Goal: Task Accomplishment & Management: Use online tool/utility

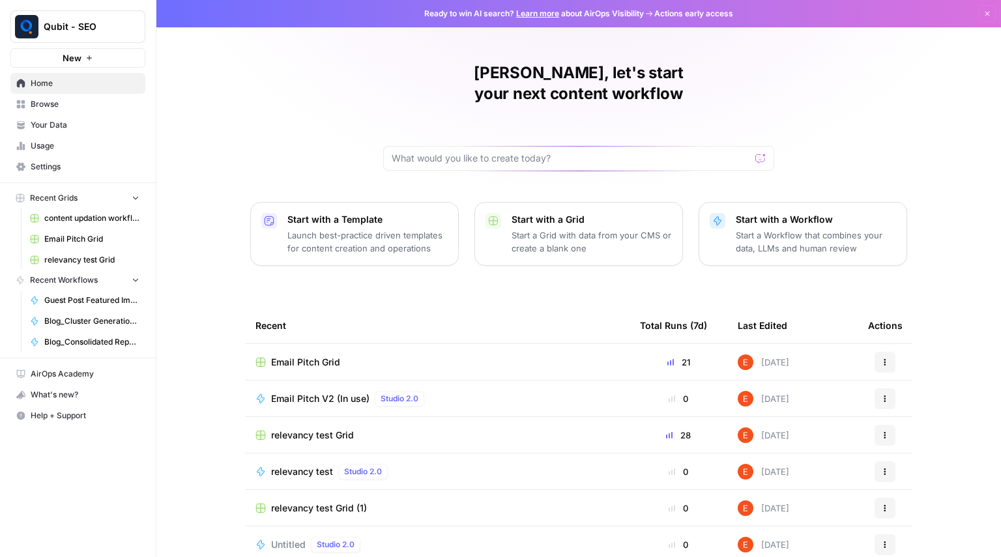
click at [52, 96] on link "Browse" at bounding box center [77, 104] width 135 height 21
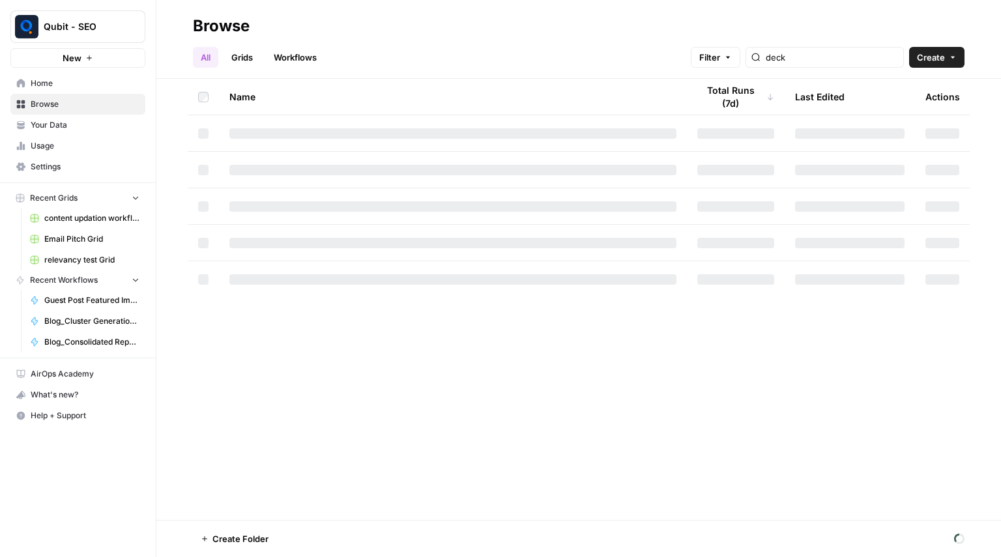
click at [287, 61] on link "Workflows" at bounding box center [295, 57] width 59 height 21
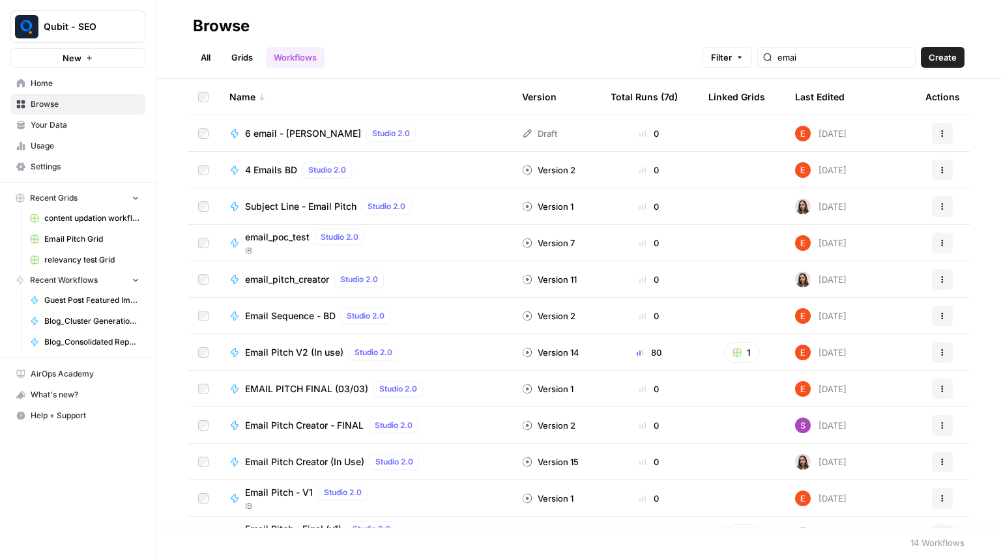
click at [844, 65] on div "emai" at bounding box center [836, 57] width 158 height 21
click at [830, 60] on input "emai" at bounding box center [843, 57] width 132 height 13
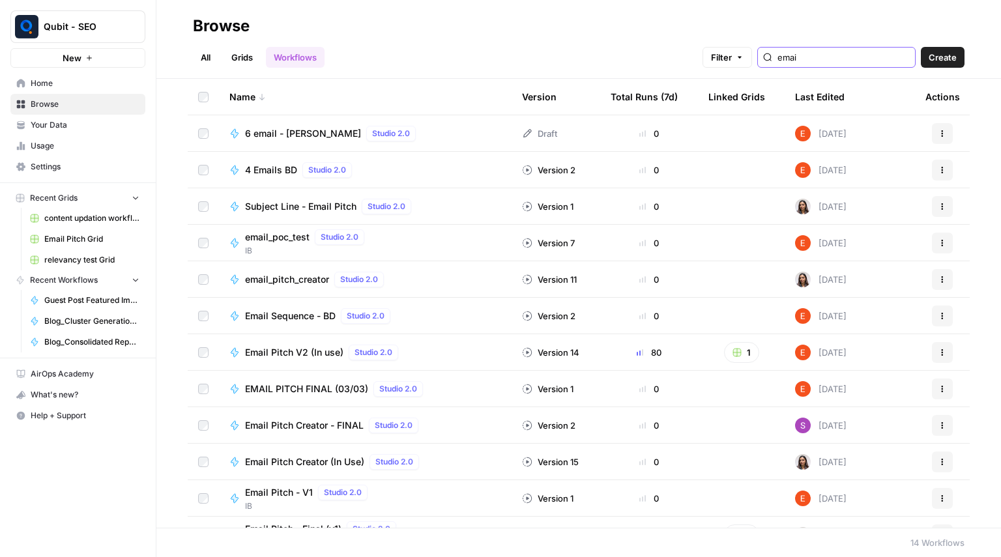
click at [830, 60] on input "emai" at bounding box center [843, 57] width 132 height 13
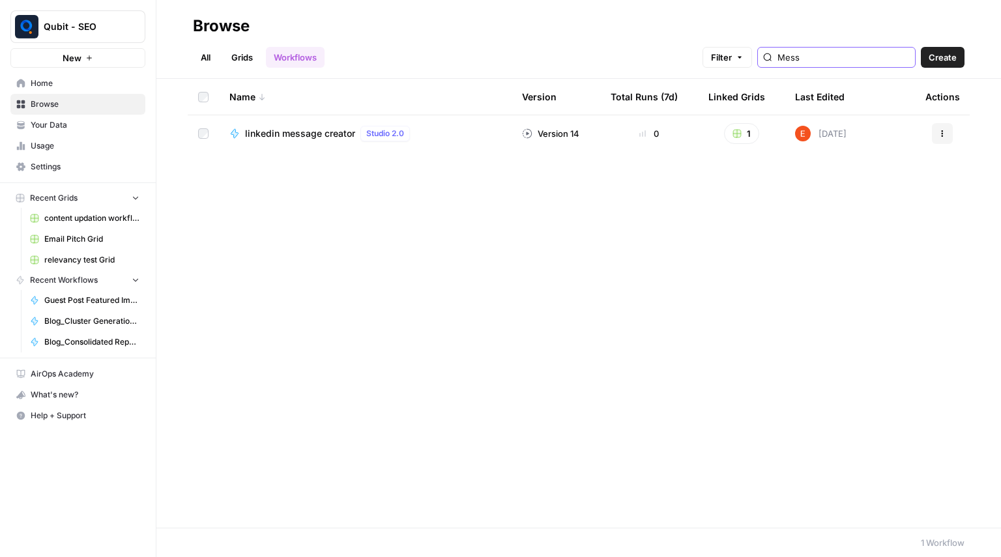
type input "Mess"
click at [274, 138] on span "linkedin message creator" at bounding box center [300, 133] width 110 height 13
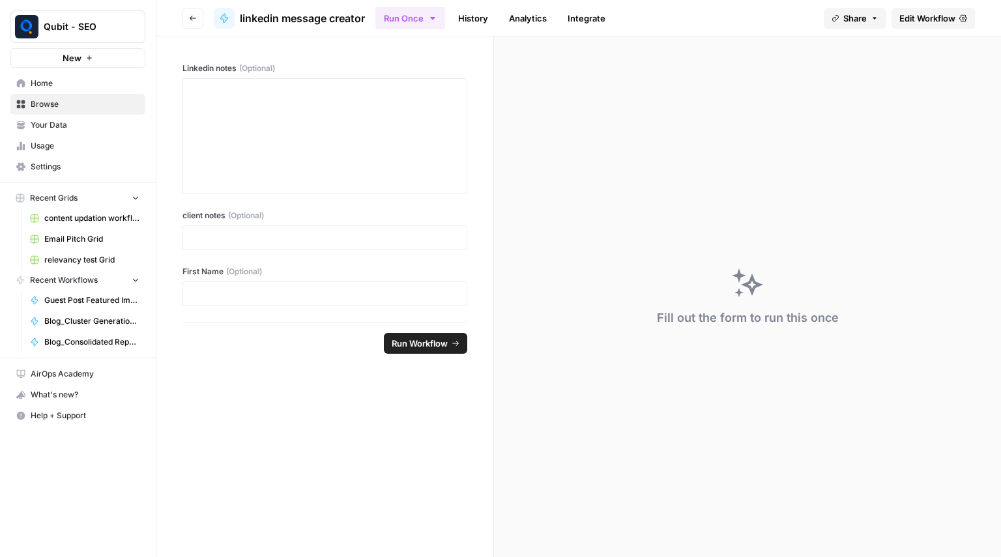
click at [902, 27] on link "Edit Workflow" at bounding box center [932, 18] width 83 height 21
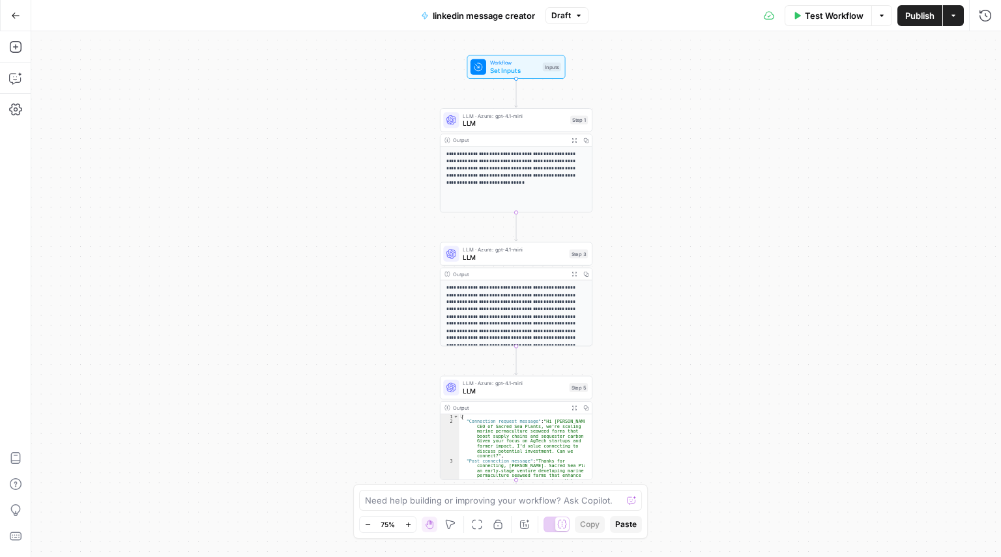
click at [0, 169] on div "Add Steps Copilot Settings AirOps Academy Help Give Feedback Shortcuts" at bounding box center [15, 294] width 31 height 526
click at [18, 109] on icon "button" at bounding box center [15, 110] width 13 height 12
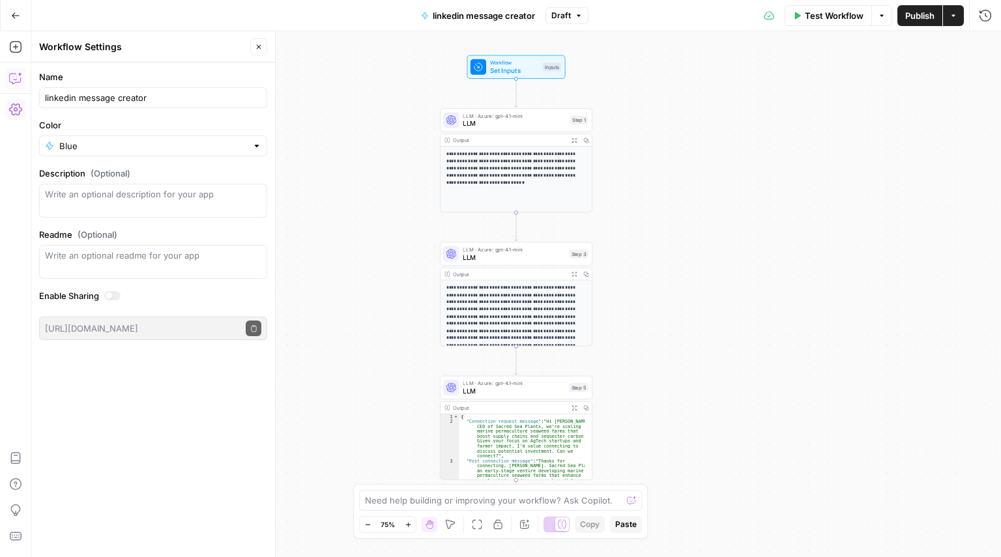
click at [22, 70] on button "Copilot" at bounding box center [15, 78] width 21 height 21
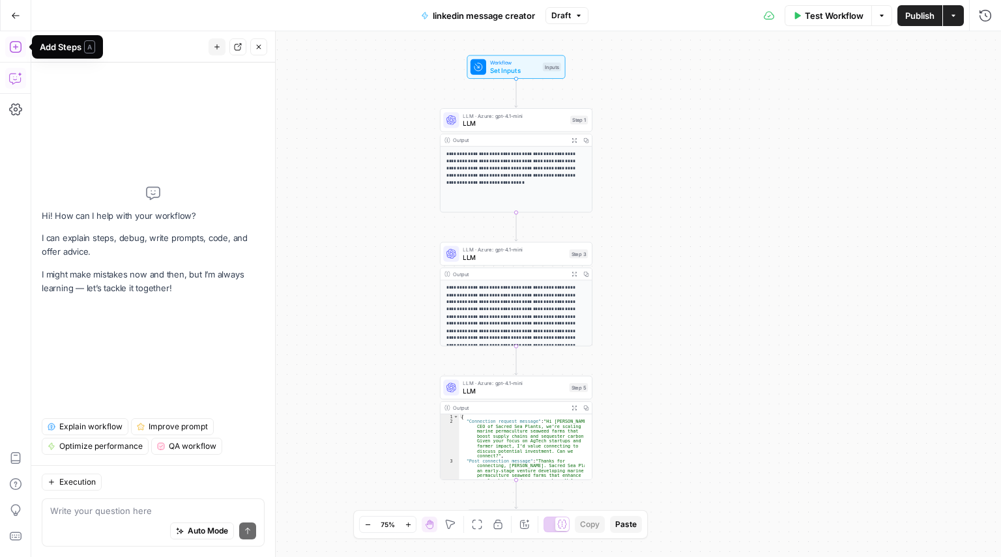
click at [20, 36] on button "Add Steps" at bounding box center [15, 46] width 21 height 21
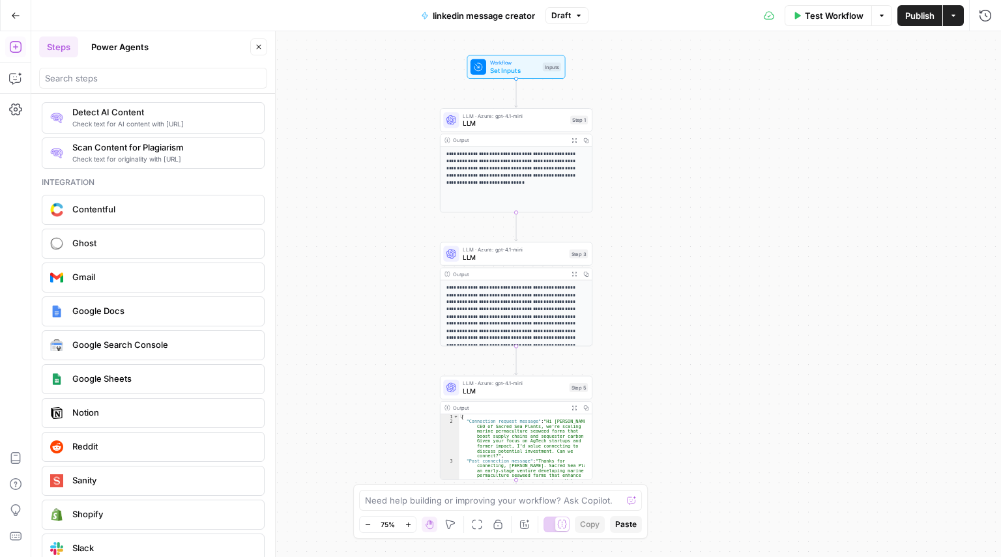
scroll to position [2239, 0]
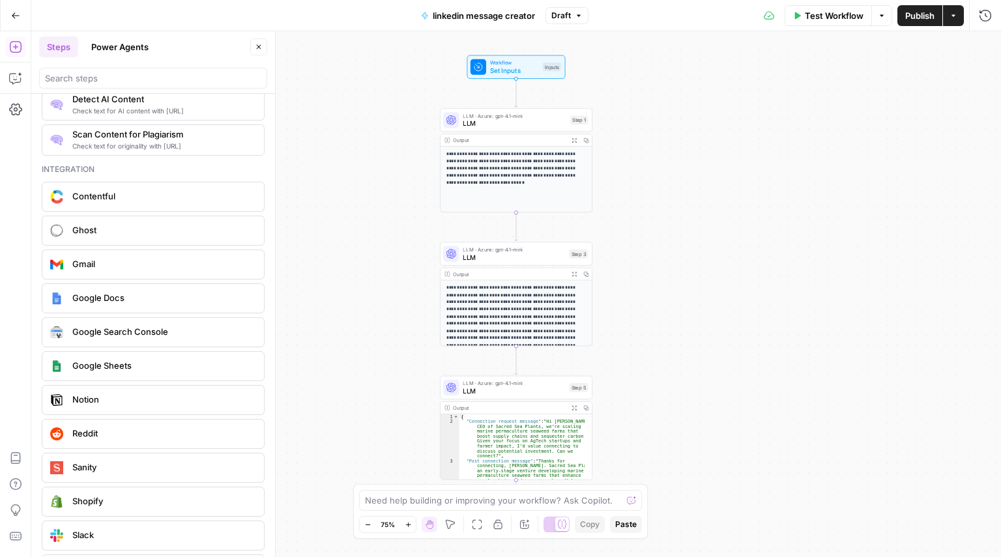
click at [5, 11] on button "Go Back" at bounding box center [15, 15] width 23 height 23
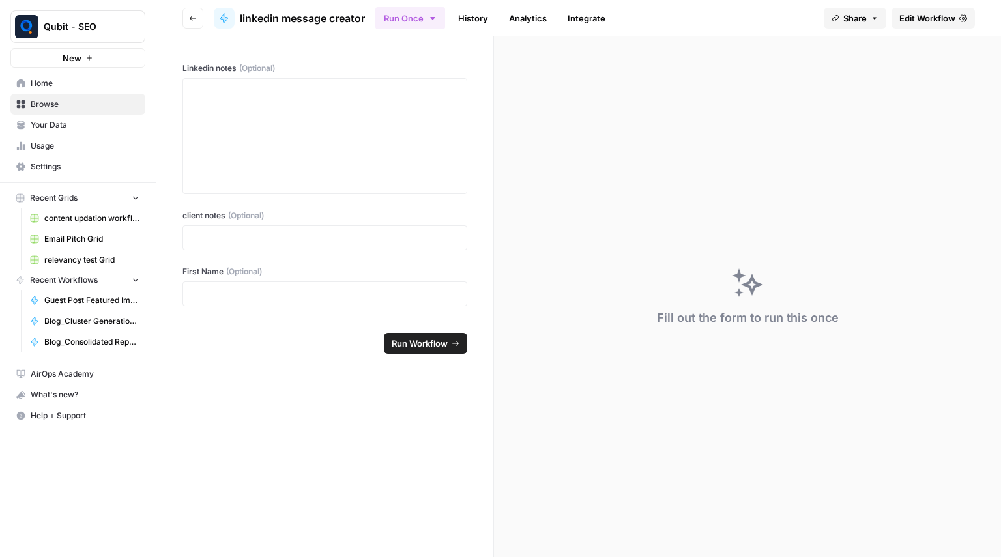
click at [188, 24] on button "Go back" at bounding box center [192, 18] width 21 height 21
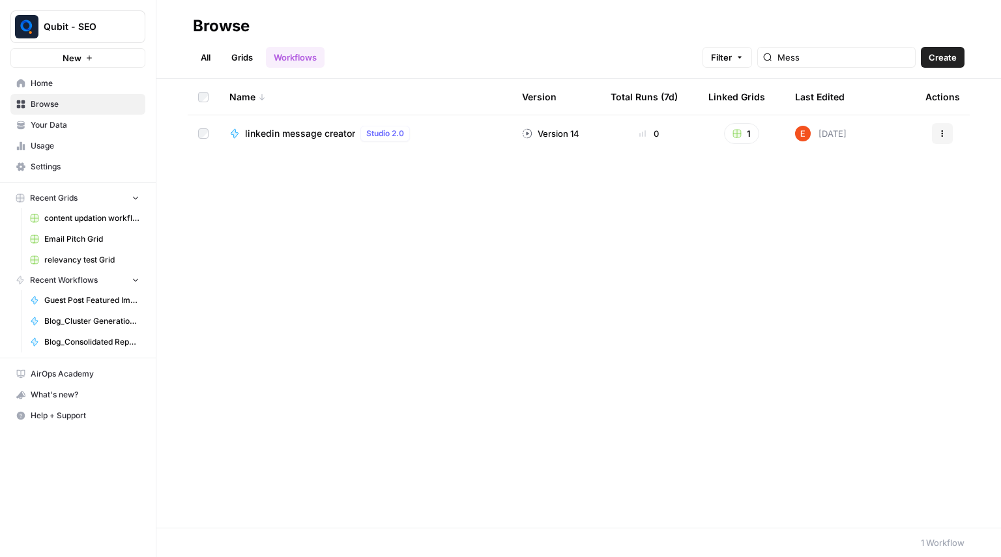
click at [947, 136] on button "Actions" at bounding box center [942, 133] width 21 height 21
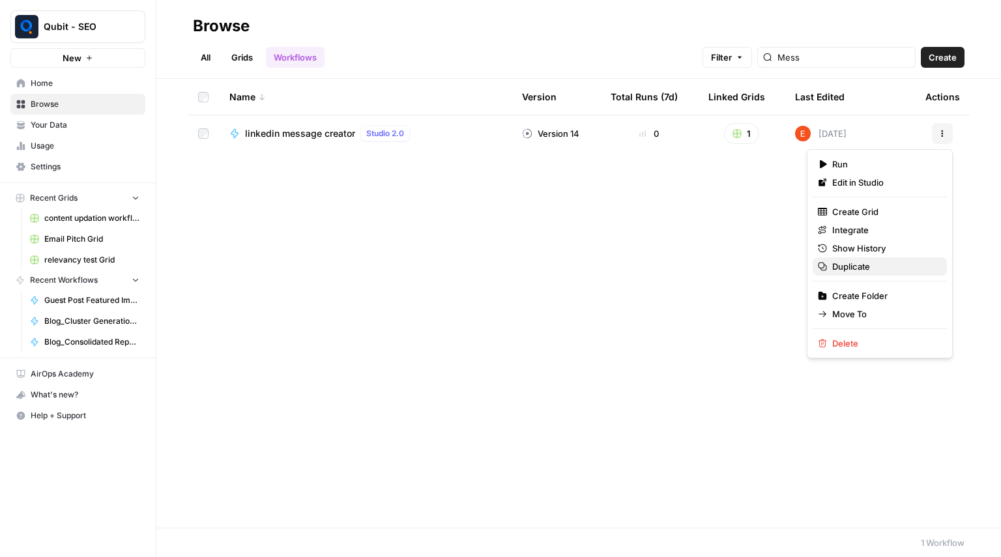
click at [857, 261] on span "Duplicate" at bounding box center [884, 266] width 104 height 13
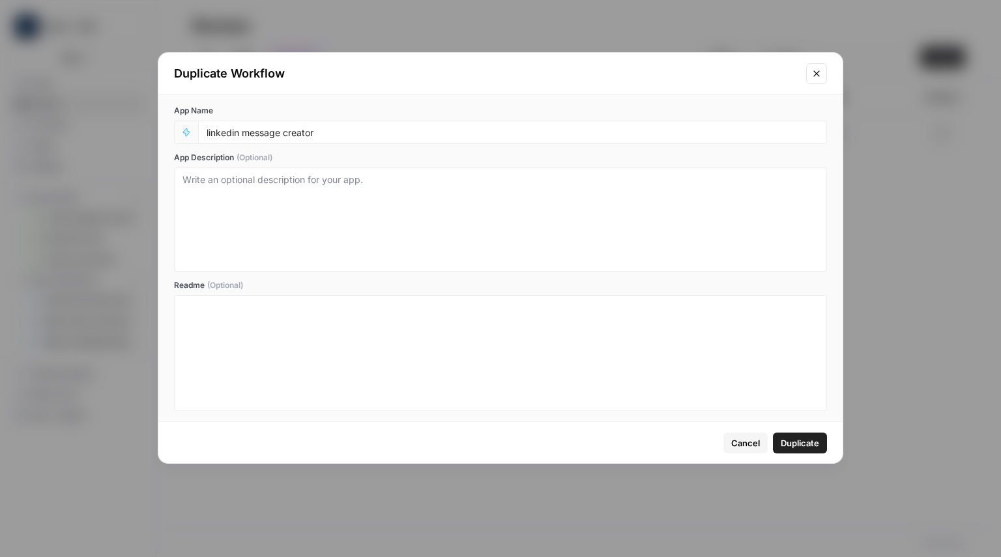
click at [438, 124] on div "linkedin message creator" at bounding box center [512, 132] width 629 height 23
drag, startPoint x: 438, startPoint y: 124, endPoint x: 356, endPoint y: 137, distance: 83.0
click at [356, 137] on div "linkedin message creator" at bounding box center [512, 132] width 629 height 23
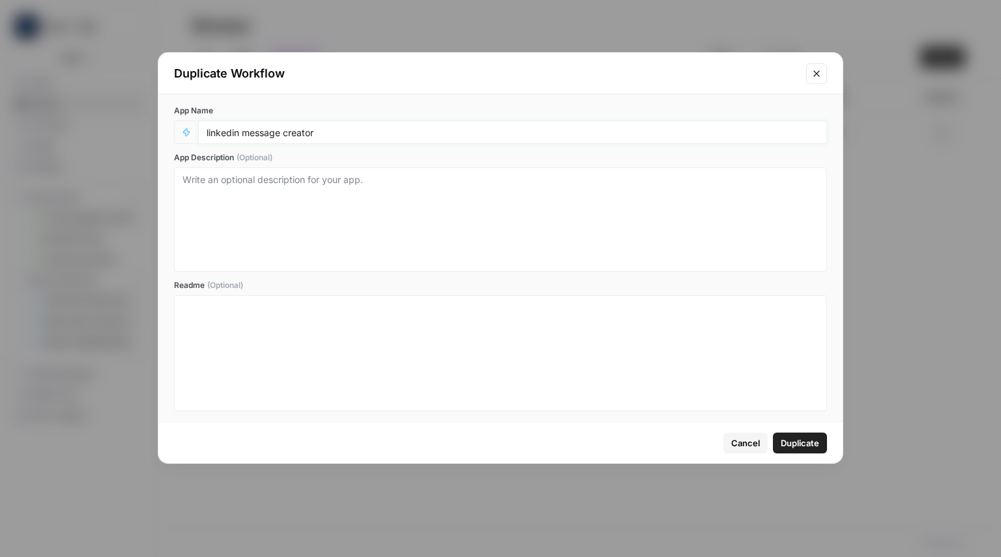
click at [356, 137] on input "linkedin message creator" at bounding box center [513, 132] width 612 height 12
click at [324, 128] on input "LinkedIn Message Creator - M&A" at bounding box center [513, 132] width 612 height 12
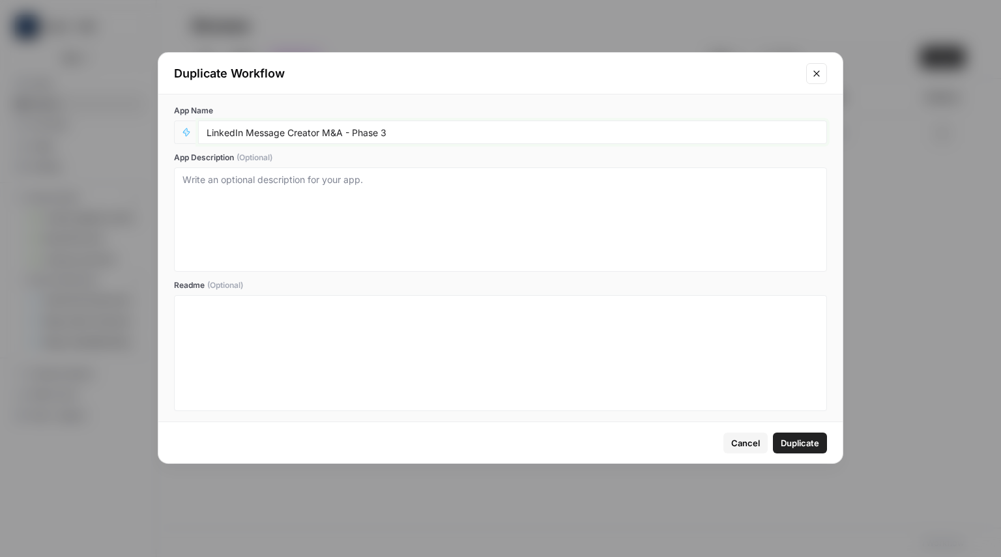
type input "LinkedIn Message Creator M&A - Phase 3"
click at [814, 451] on button "Duplicate" at bounding box center [800, 443] width 54 height 21
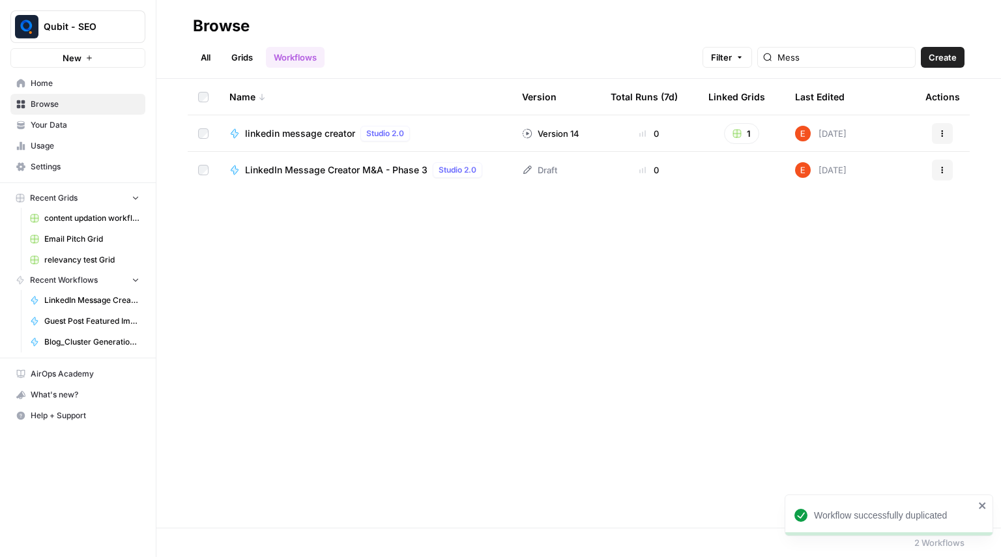
click at [375, 164] on span "LinkedIn Message Creator M&A - Phase 3" at bounding box center [336, 170] width 182 height 13
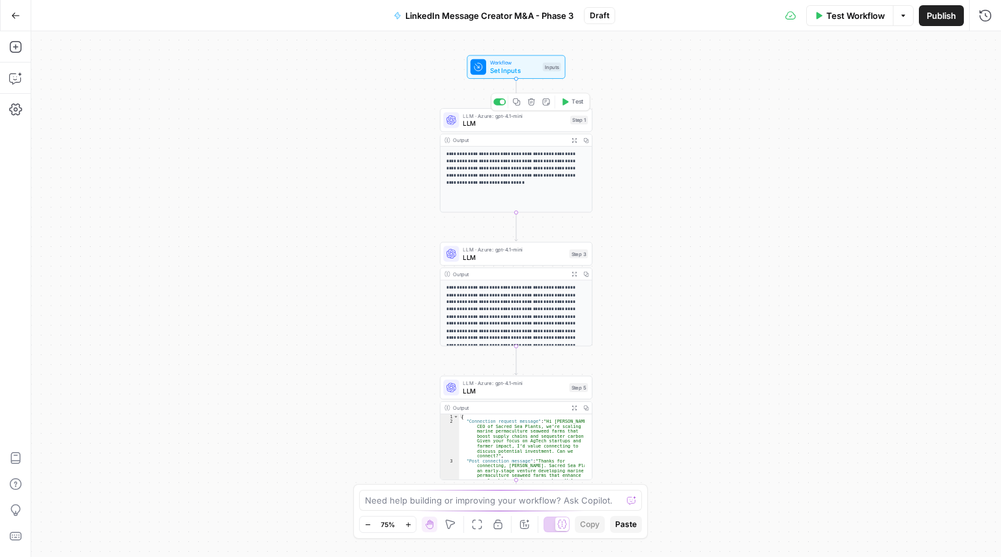
click at [492, 129] on div "LLM · Azure: gpt-4.1-mini LLM Step 1 Copy step Delete step Add Note Test" at bounding box center [516, 119] width 152 height 23
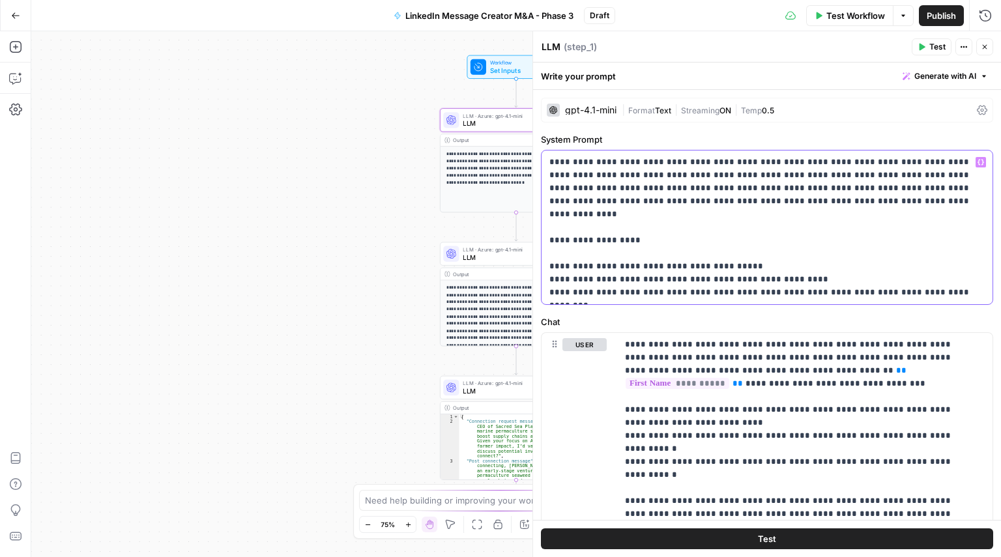
click at [639, 181] on p "**********" at bounding box center [761, 227] width 425 height 143
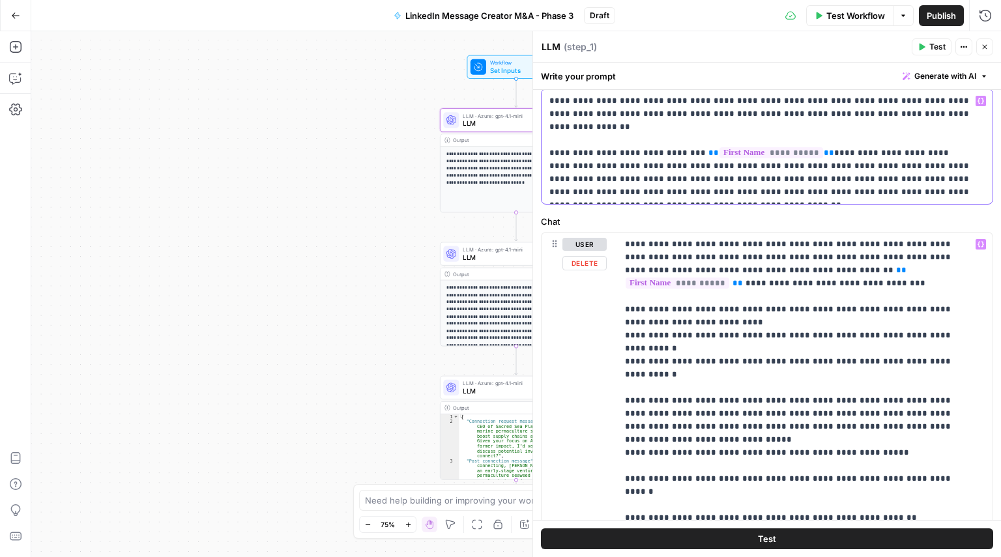
scroll to position [44, 0]
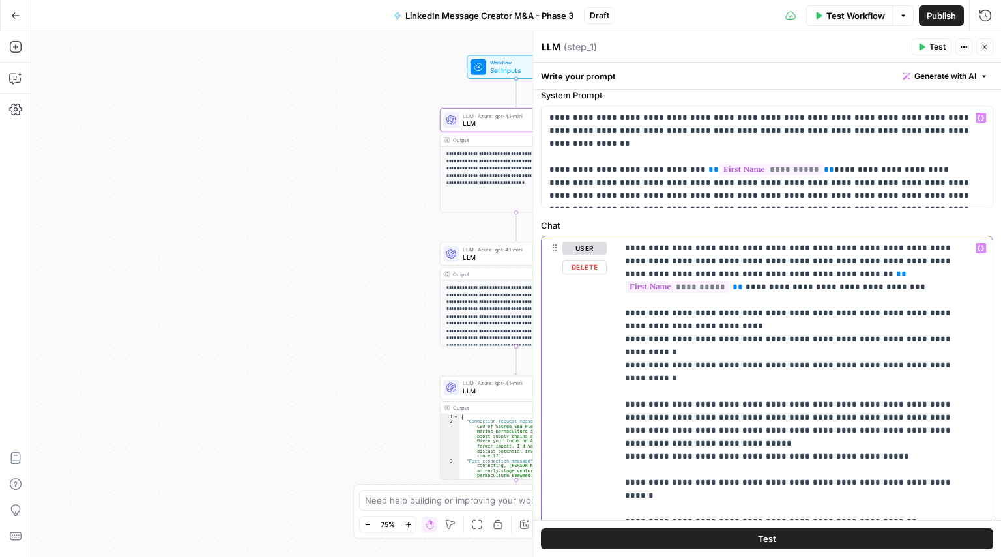
click at [696, 433] on p "**********" at bounding box center [800, 411] width 350 height 339
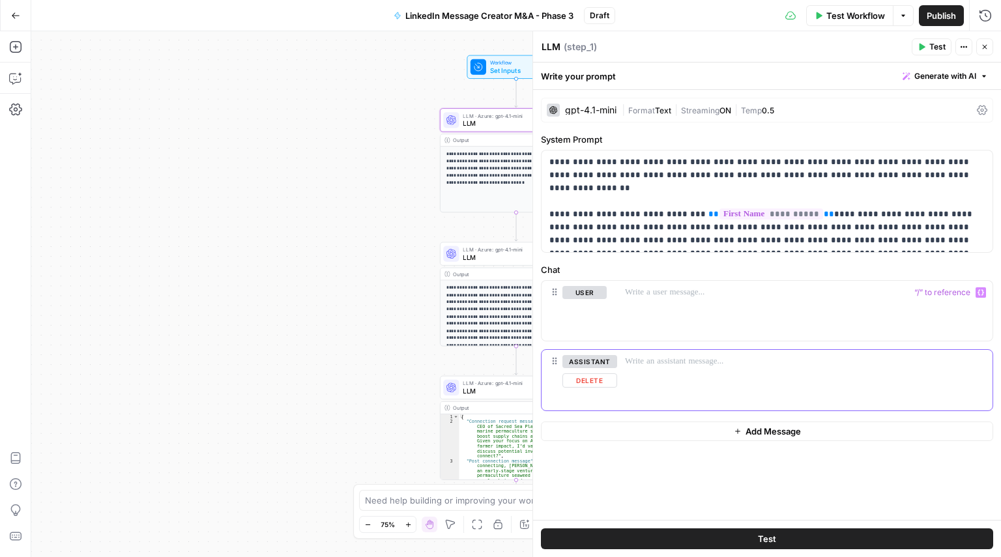
click at [581, 381] on button "Delete" at bounding box center [589, 380] width 55 height 14
click at [661, 283] on div at bounding box center [804, 311] width 375 height 60
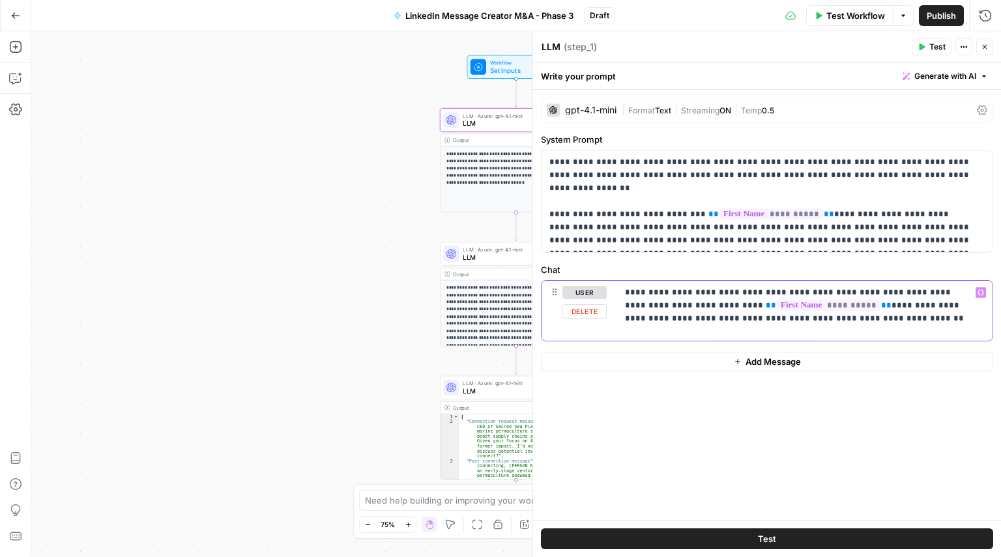
scroll to position [44, 0]
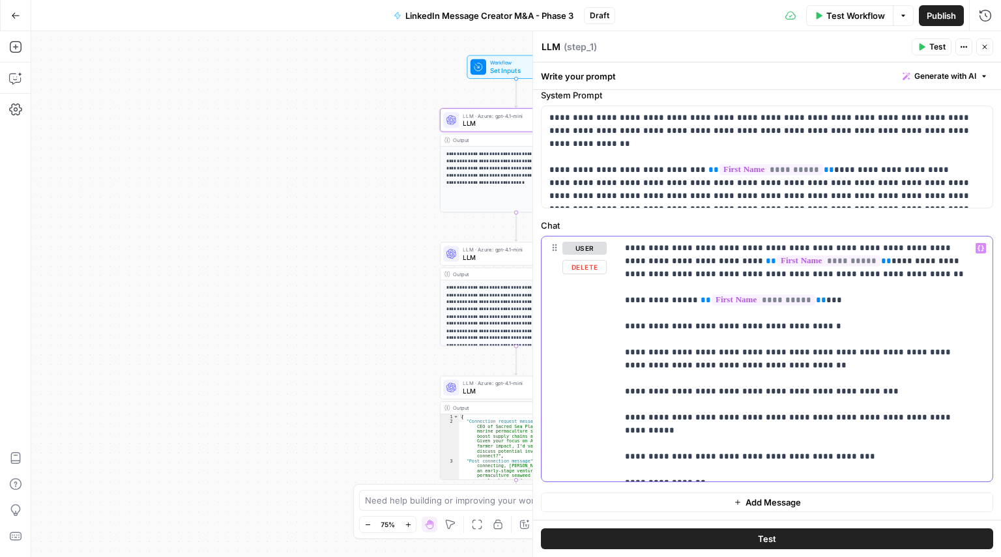
click at [977, 248] on icon "button" at bounding box center [980, 249] width 7 height 6
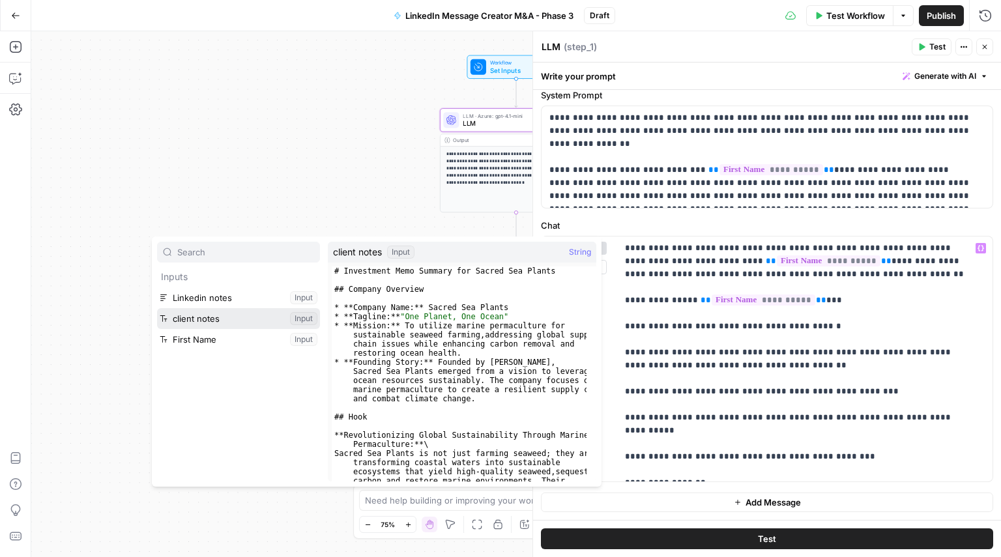
click at [235, 323] on button "Select variable client notes" at bounding box center [238, 318] width 163 height 21
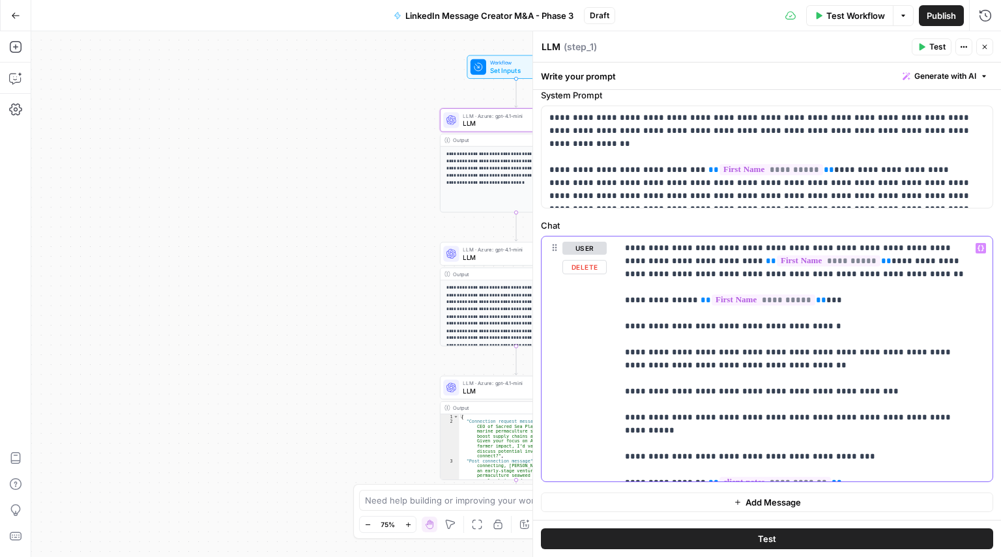
click at [725, 318] on p "**********" at bounding box center [800, 359] width 350 height 235
click at [663, 167] on p "**********" at bounding box center [761, 156] width 425 height 91
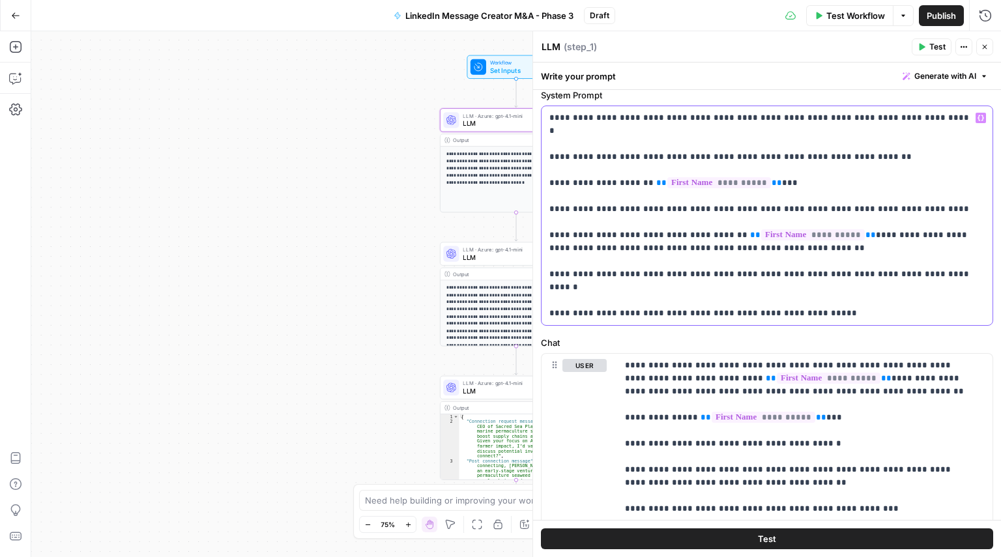
click at [640, 200] on p "**********" at bounding box center [761, 215] width 425 height 208
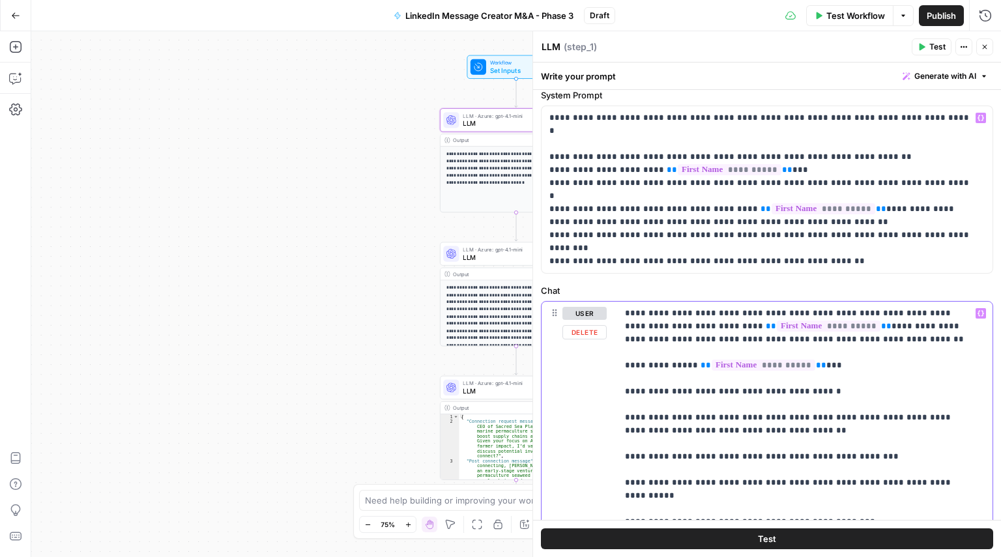
click at [725, 412] on p "**********" at bounding box center [800, 424] width 350 height 235
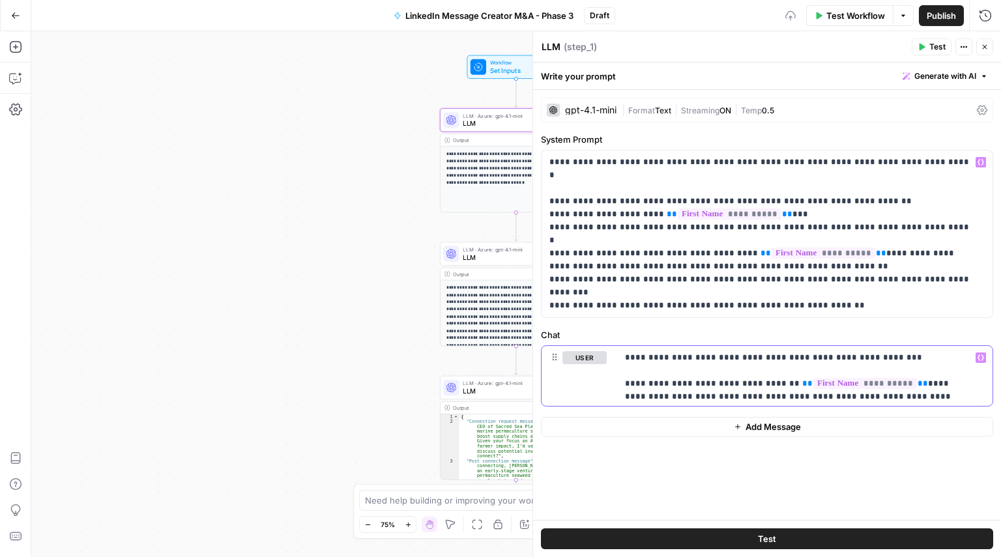
scroll to position [96, 0]
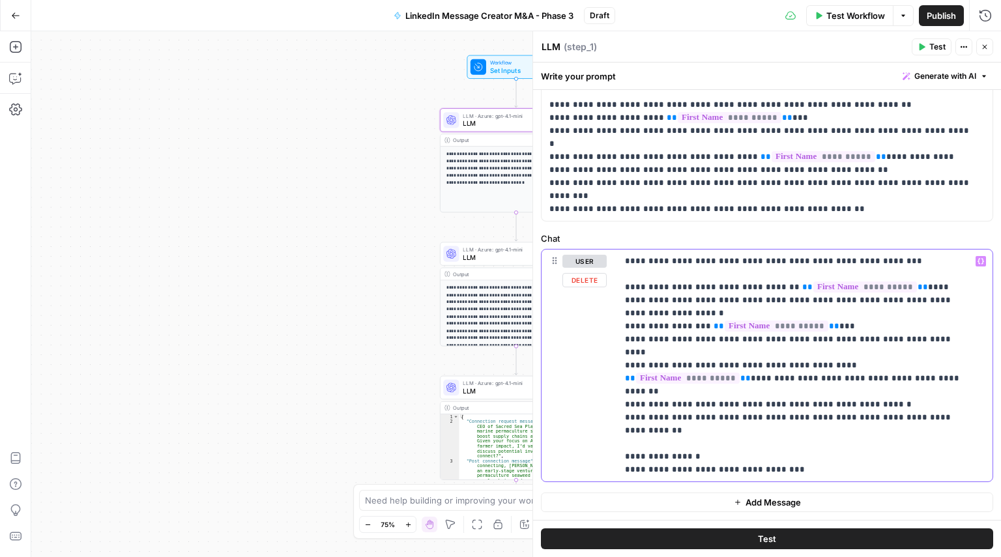
drag, startPoint x: 788, startPoint y: 415, endPoint x: 624, endPoint y: 422, distance: 165.0
click at [624, 422] on div "**********" at bounding box center [804, 366] width 375 height 232
click at [975, 265] on button "Variables Menu" at bounding box center [980, 261] width 10 height 10
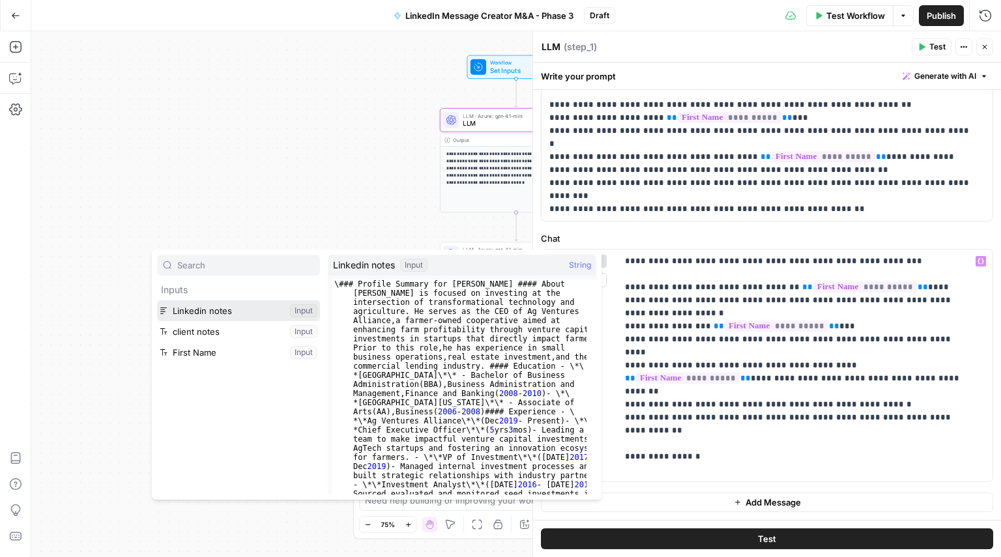
click at [259, 313] on button "Select variable Linkedin notes" at bounding box center [238, 310] width 163 height 21
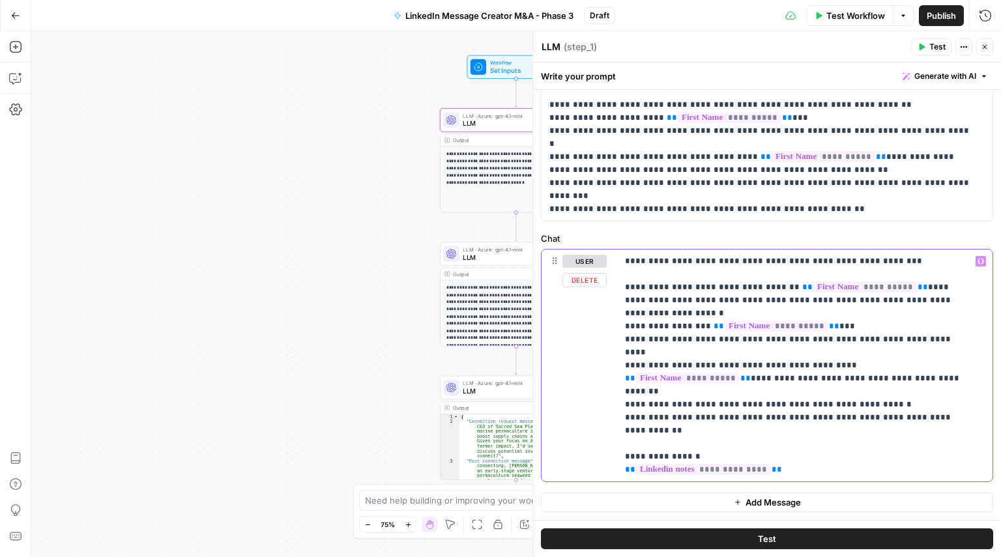
drag, startPoint x: 780, startPoint y: 459, endPoint x: 620, endPoint y: 459, distance: 159.6
click at [620, 459] on div "**********" at bounding box center [804, 366] width 375 height 232
click at [977, 264] on icon "button" at bounding box center [980, 262] width 7 height 6
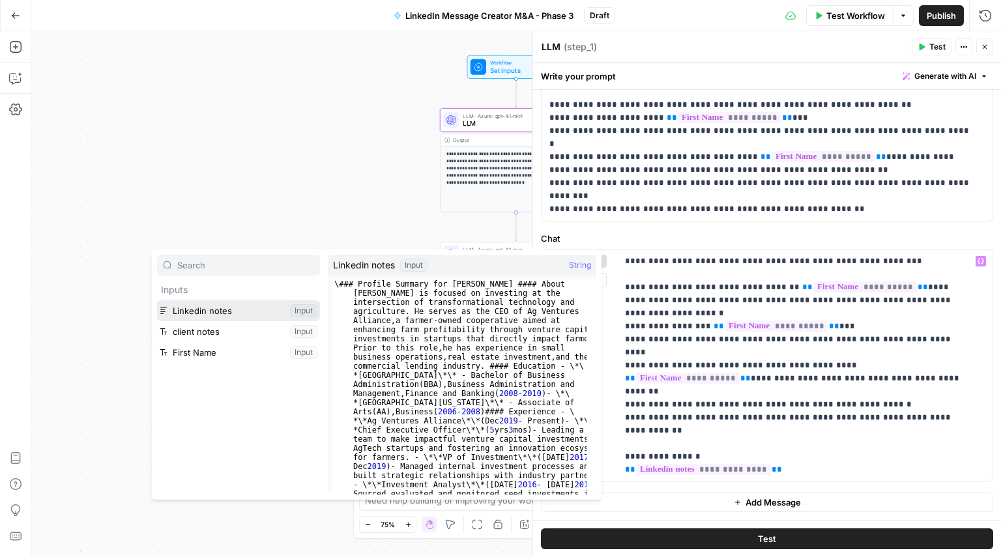
click at [258, 314] on button "Select variable Linkedin notes" at bounding box center [238, 310] width 163 height 21
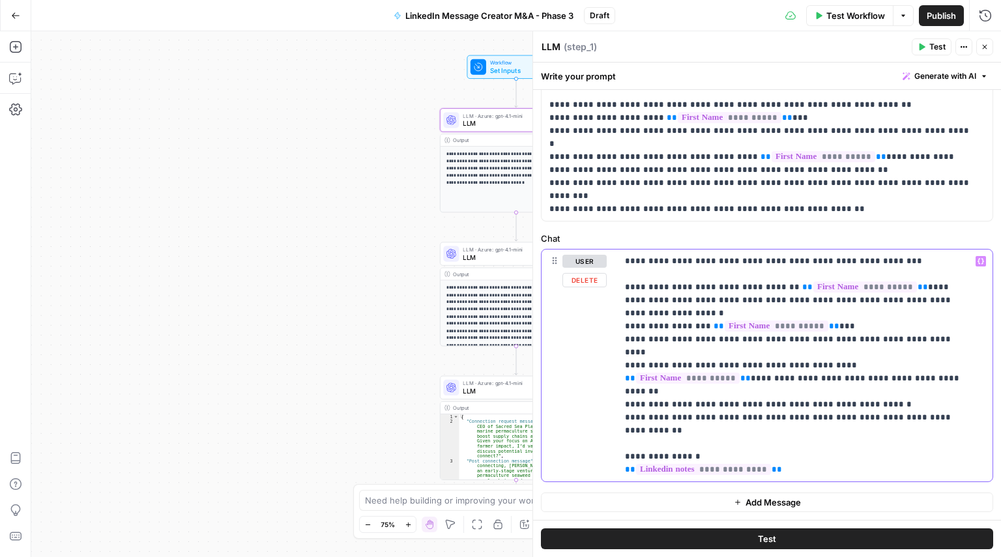
drag, startPoint x: 764, startPoint y: 412, endPoint x: 613, endPoint y: 420, distance: 150.7
click at [613, 420] on div "**********" at bounding box center [766, 366] width 451 height 232
click at [977, 259] on icon "button" at bounding box center [980, 261] width 7 height 7
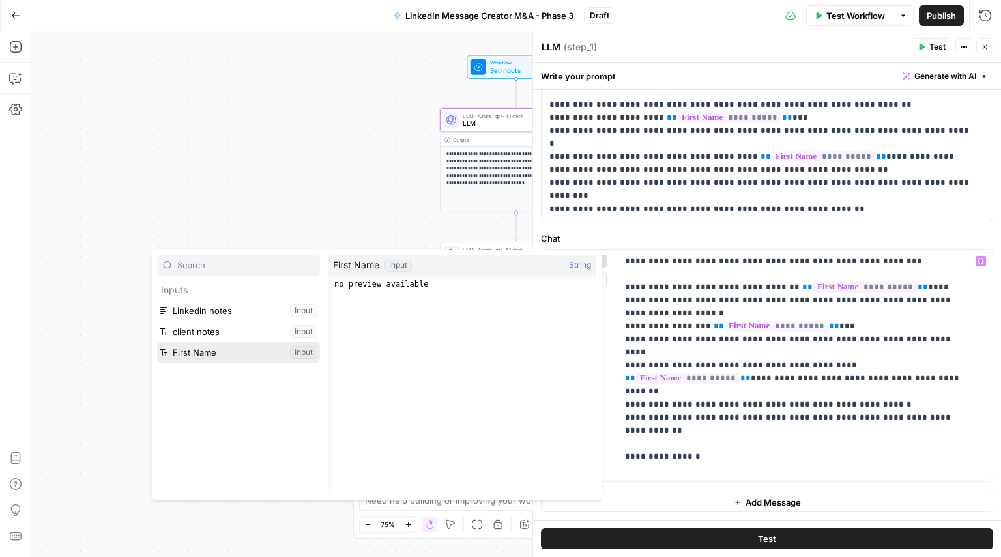
click at [278, 353] on button "Select variable First Name" at bounding box center [238, 352] width 163 height 21
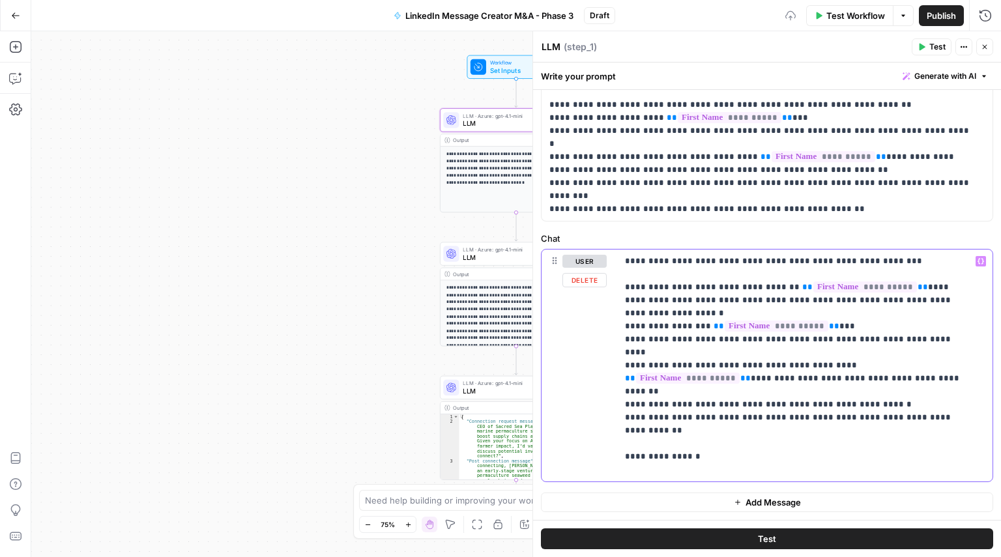
click at [977, 259] on icon "button" at bounding box center [980, 262] width 7 height 6
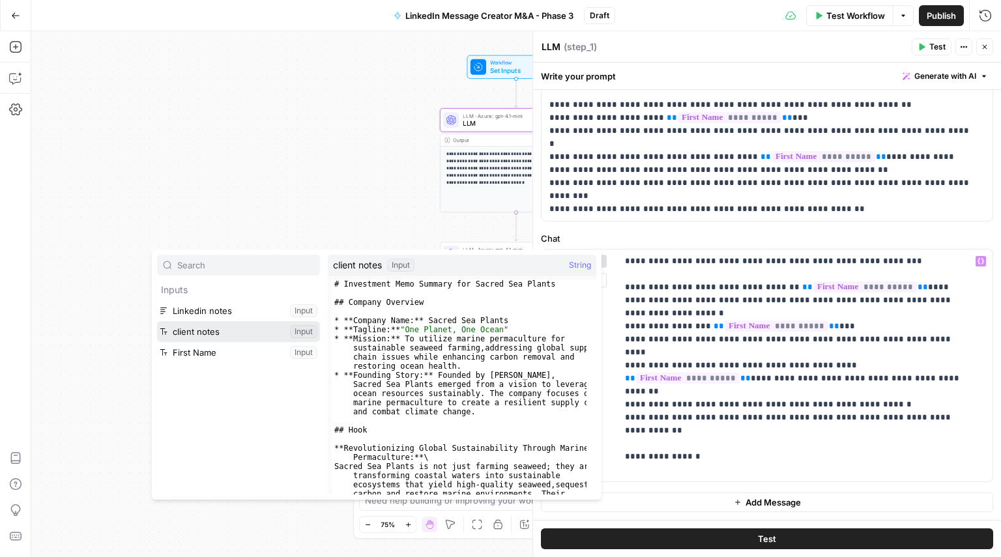
click at [273, 332] on button "Select variable client notes" at bounding box center [238, 331] width 163 height 21
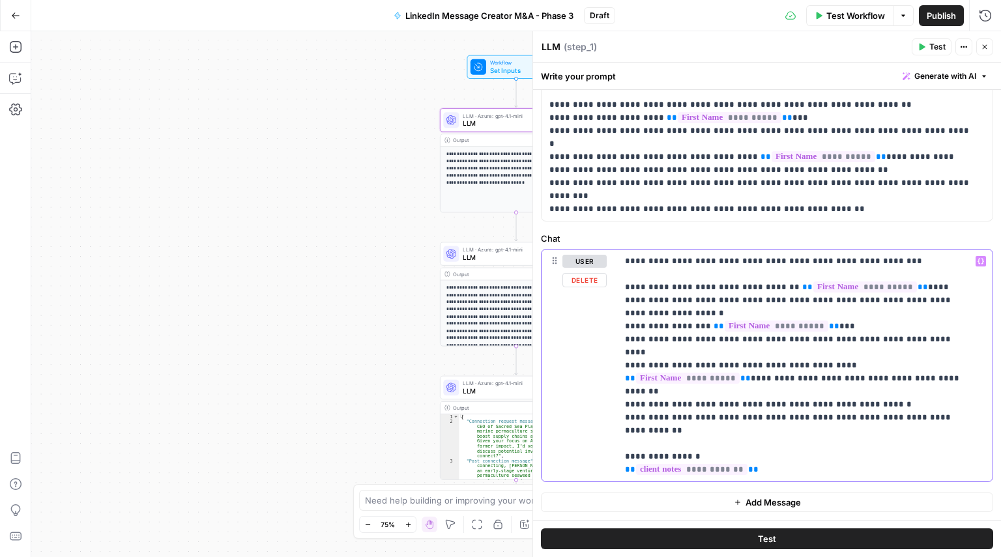
click at [751, 374] on span "**" at bounding box center [745, 378] width 10 height 8
drag, startPoint x: 927, startPoint y: 338, endPoint x: 821, endPoint y: 338, distance: 106.2
click at [821, 338] on p "**********" at bounding box center [800, 366] width 350 height 222
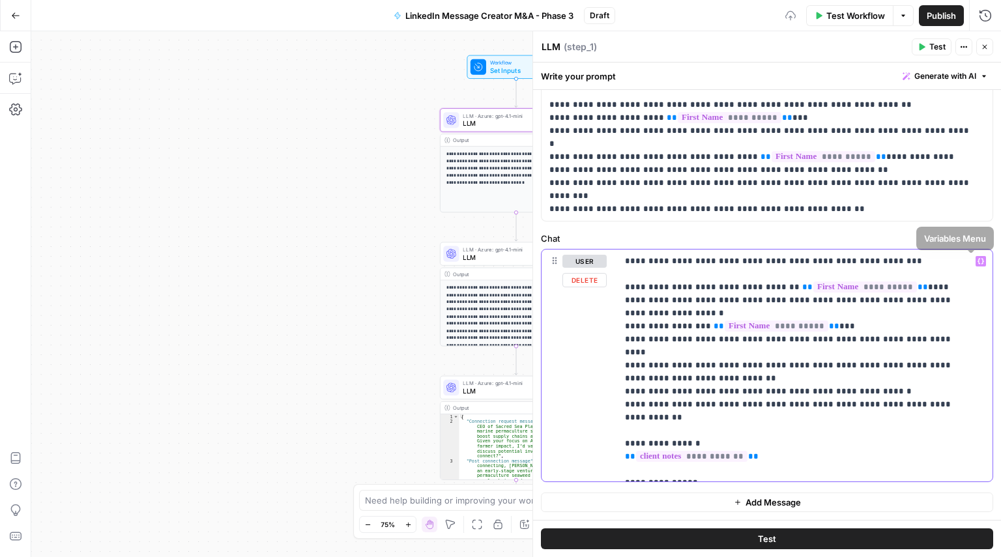
click at [977, 263] on icon "button" at bounding box center [980, 261] width 7 height 7
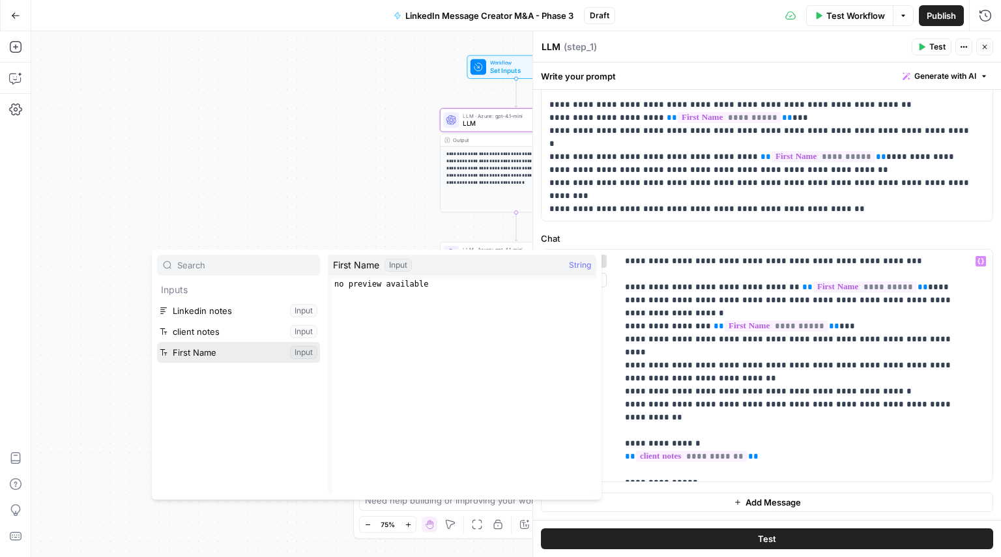
click at [251, 349] on button "Select variable First Name" at bounding box center [238, 352] width 163 height 21
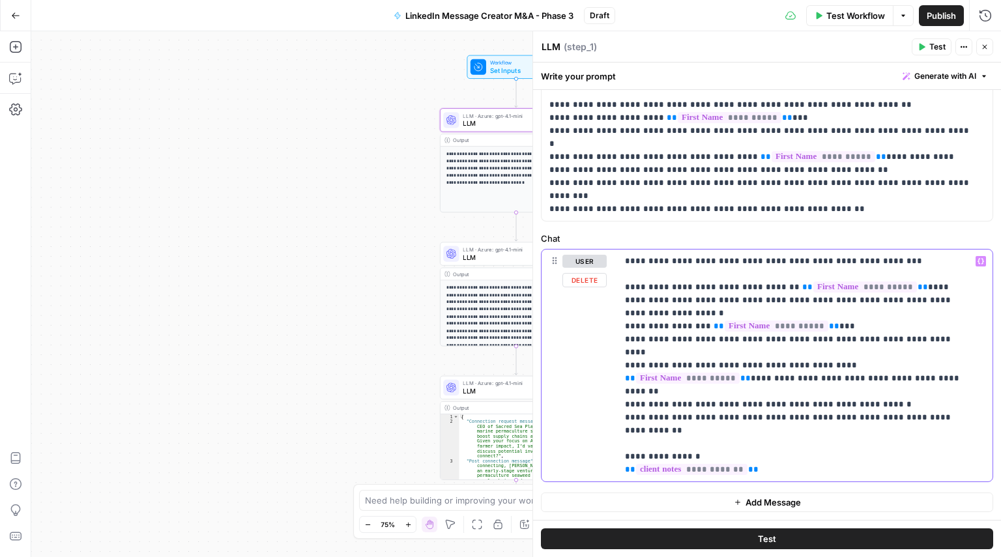
drag, startPoint x: 801, startPoint y: 313, endPoint x: 693, endPoint y: 317, distance: 108.3
click at [693, 317] on p "**********" at bounding box center [800, 366] width 350 height 222
click at [973, 266] on p "**********" at bounding box center [800, 366] width 350 height 222
click at [975, 256] on button "Variables Menu" at bounding box center [980, 261] width 10 height 10
click at [686, 317] on p "**********" at bounding box center [800, 366] width 350 height 222
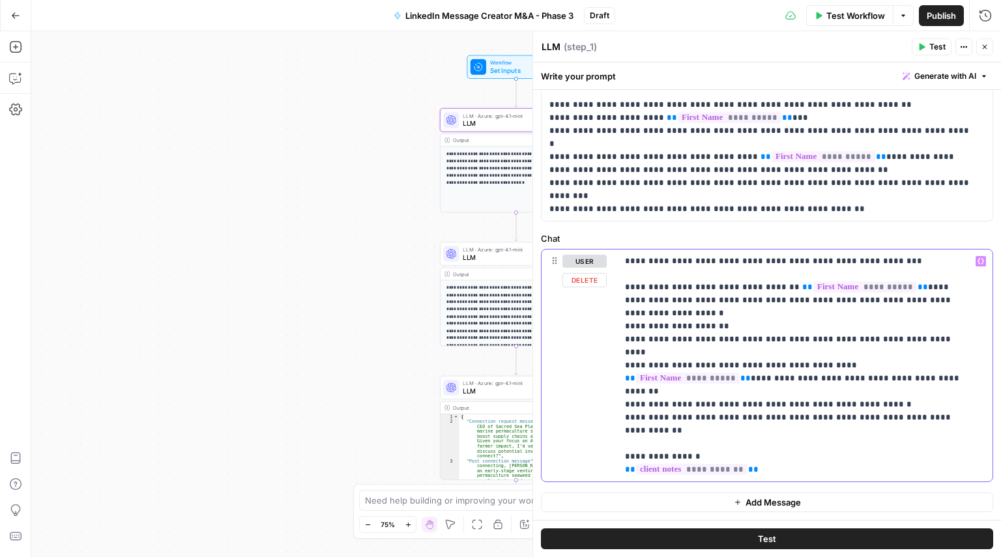
click at [689, 312] on p "**********" at bounding box center [800, 366] width 350 height 222
click at [977, 261] on icon "button" at bounding box center [980, 261] width 7 height 7
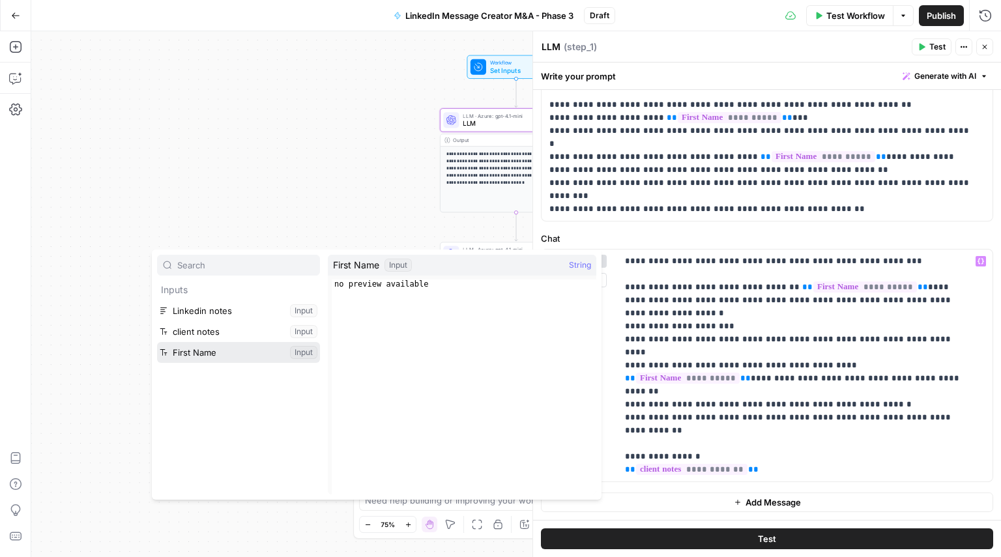
click at [248, 351] on button "Select variable First Name" at bounding box center [238, 352] width 163 height 21
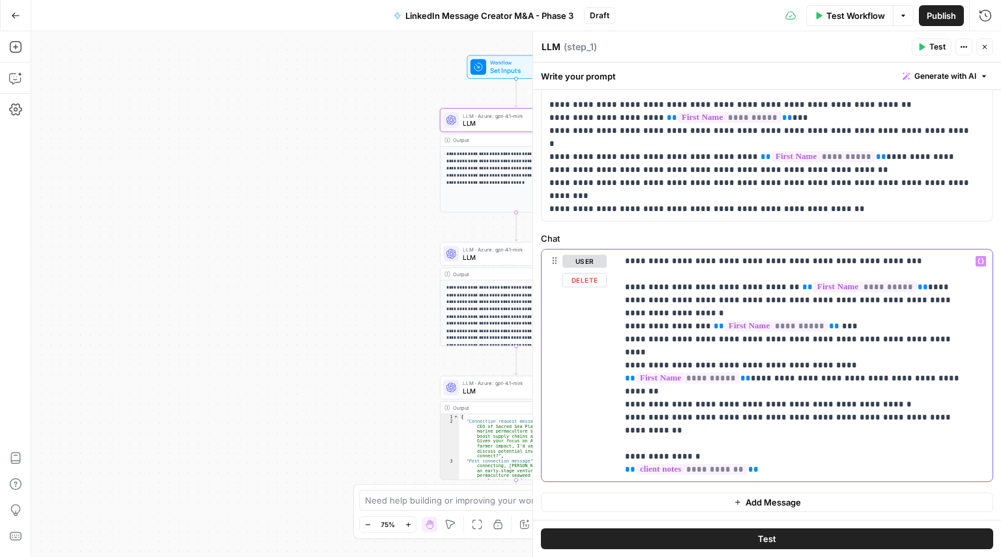
drag, startPoint x: 888, startPoint y: 283, endPoint x: 779, endPoint y: 289, distance: 109.6
click at [779, 289] on p "**********" at bounding box center [800, 366] width 350 height 222
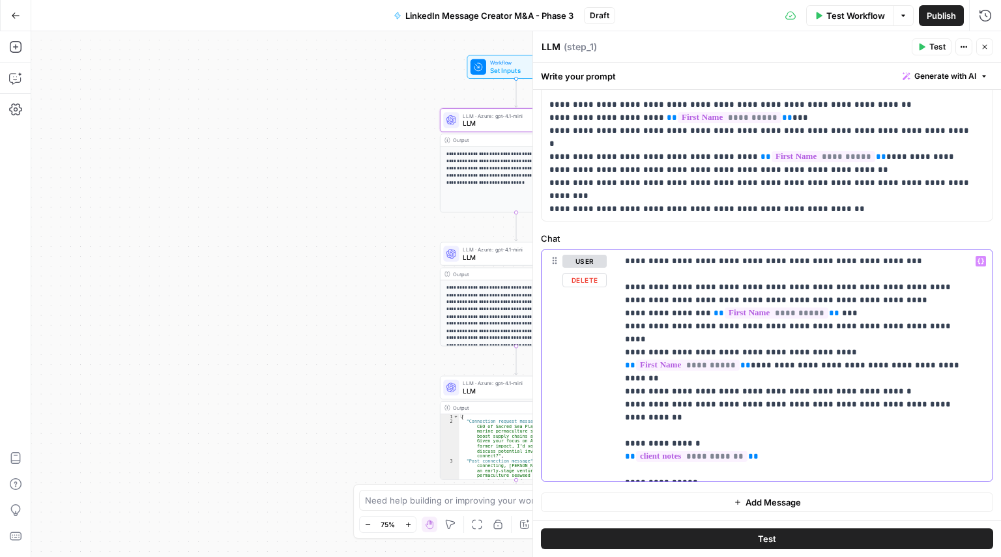
click at [977, 260] on icon "button" at bounding box center [980, 261] width 7 height 7
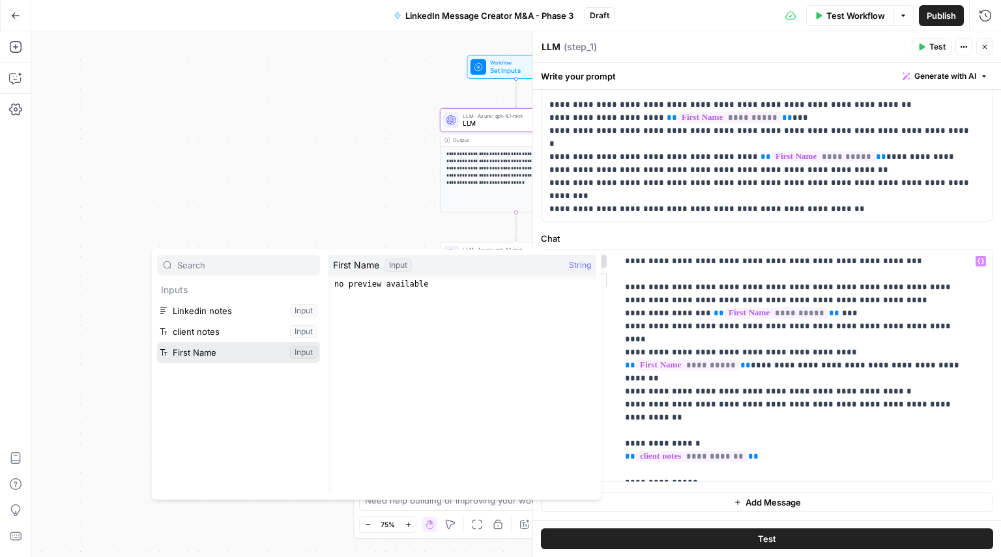
click at [207, 349] on button "Select variable First Name" at bounding box center [238, 352] width 163 height 21
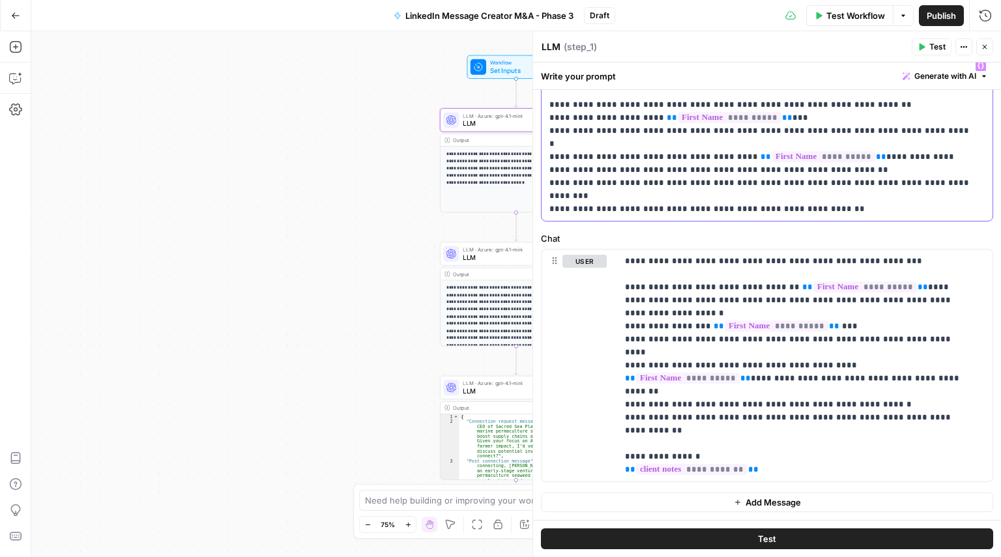
drag, startPoint x: 833, startPoint y: 131, endPoint x: 725, endPoint y: 132, distance: 108.2
click at [725, 132] on p "**********" at bounding box center [761, 137] width 425 height 156
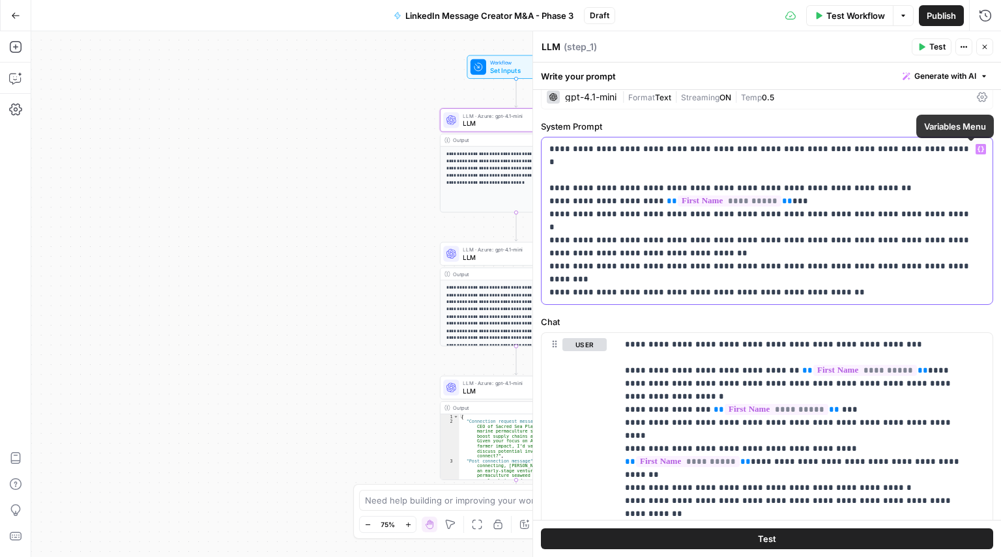
click at [977, 146] on icon "button" at bounding box center [980, 149] width 7 height 7
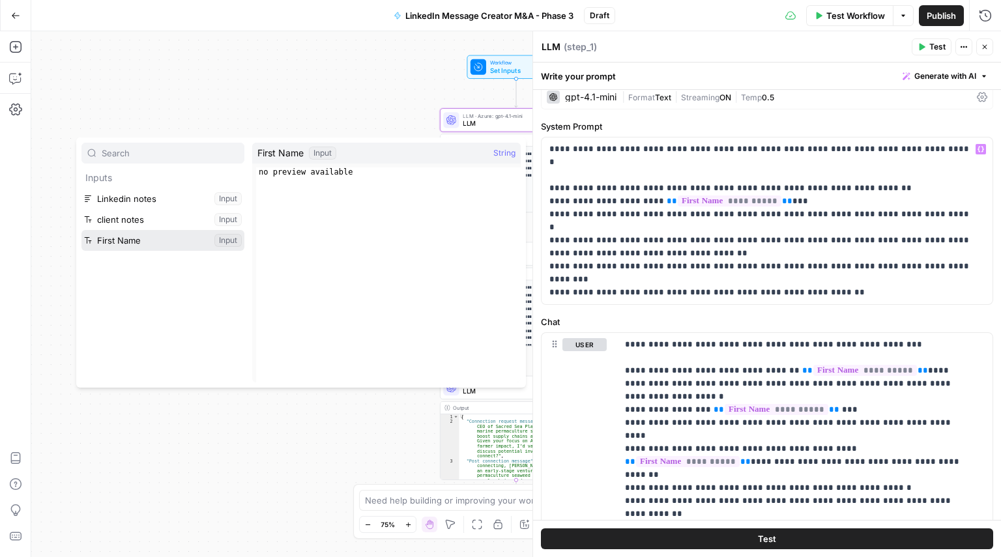
click at [119, 244] on button "Select variable First Name" at bounding box center [162, 240] width 163 height 21
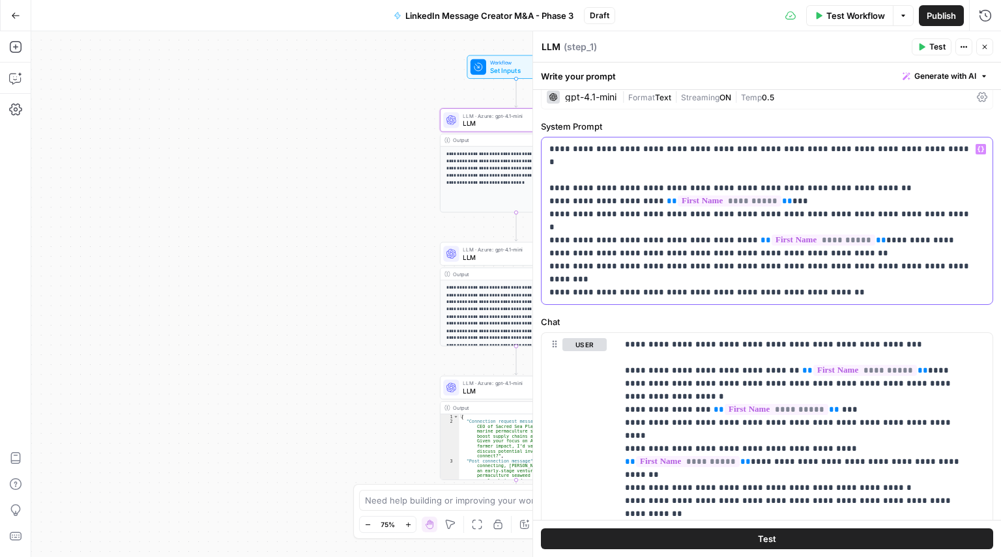
drag, startPoint x: 753, startPoint y: 184, endPoint x: 644, endPoint y: 189, distance: 108.3
click at [644, 189] on p "**********" at bounding box center [761, 221] width 425 height 156
click at [977, 149] on icon "button" at bounding box center [980, 149] width 7 height 7
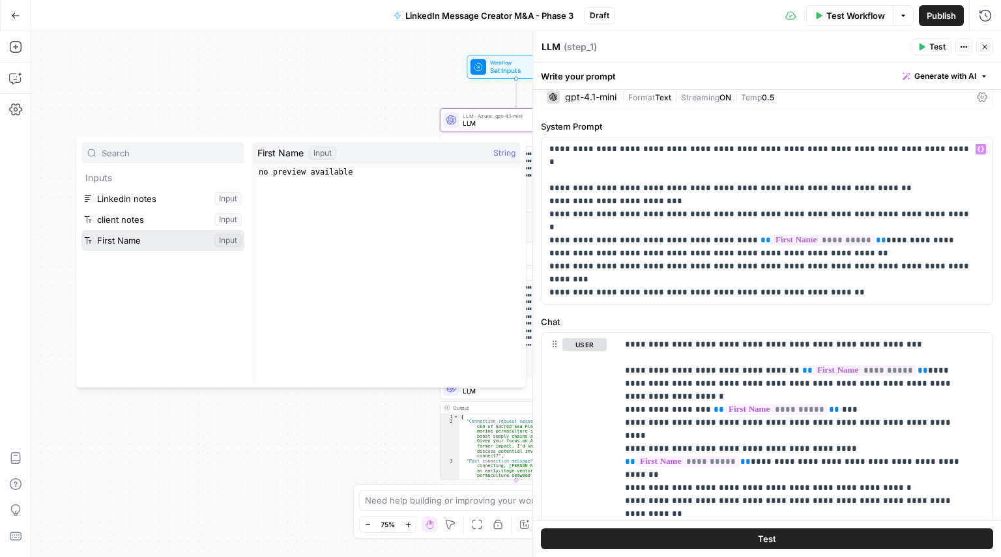
click at [127, 238] on button "Select variable First Name" at bounding box center [162, 240] width 163 height 21
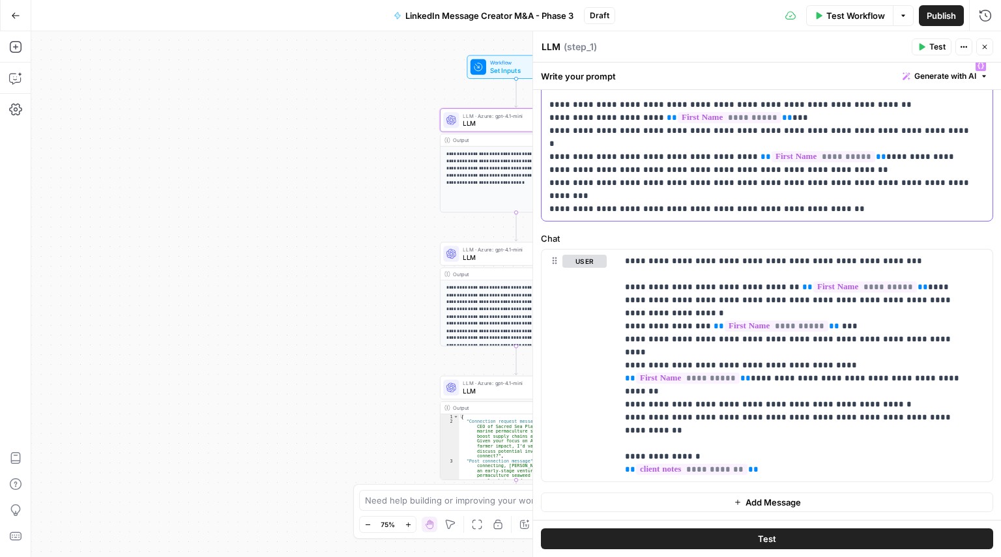
scroll to position [0, 0]
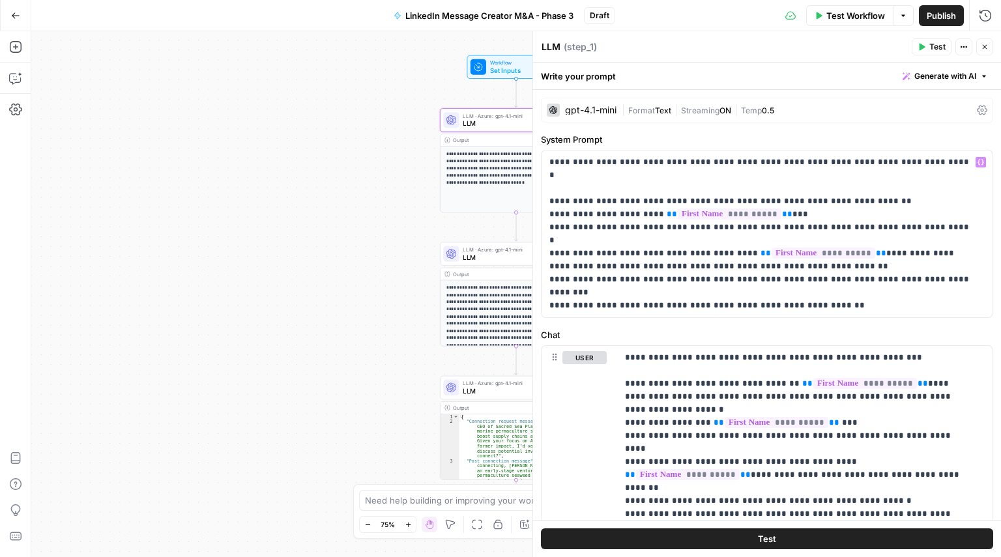
click at [696, 112] on span "Streaming" at bounding box center [700, 111] width 38 height 10
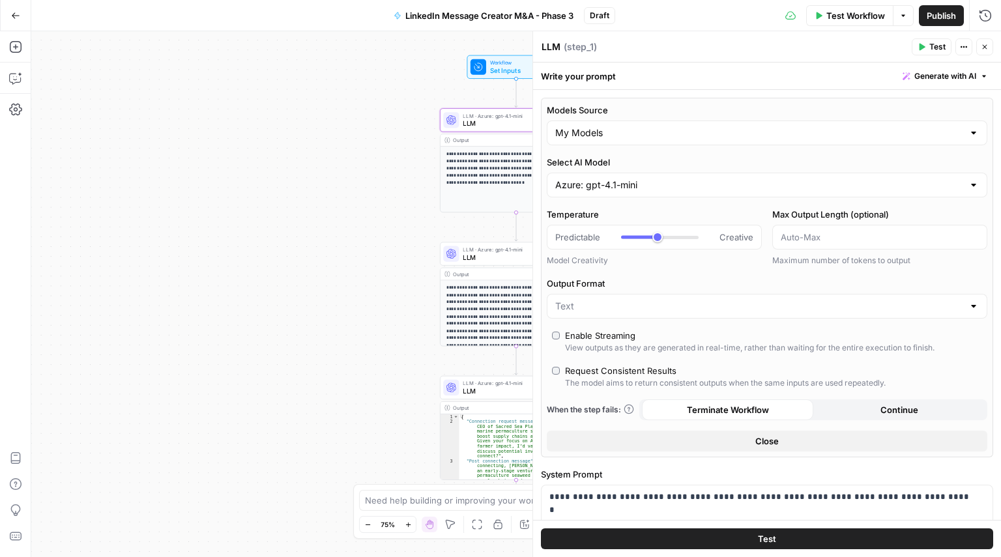
type input "***"
click at [616, 178] on div "Azure: gpt-4.1-mini" at bounding box center [767, 185] width 440 height 25
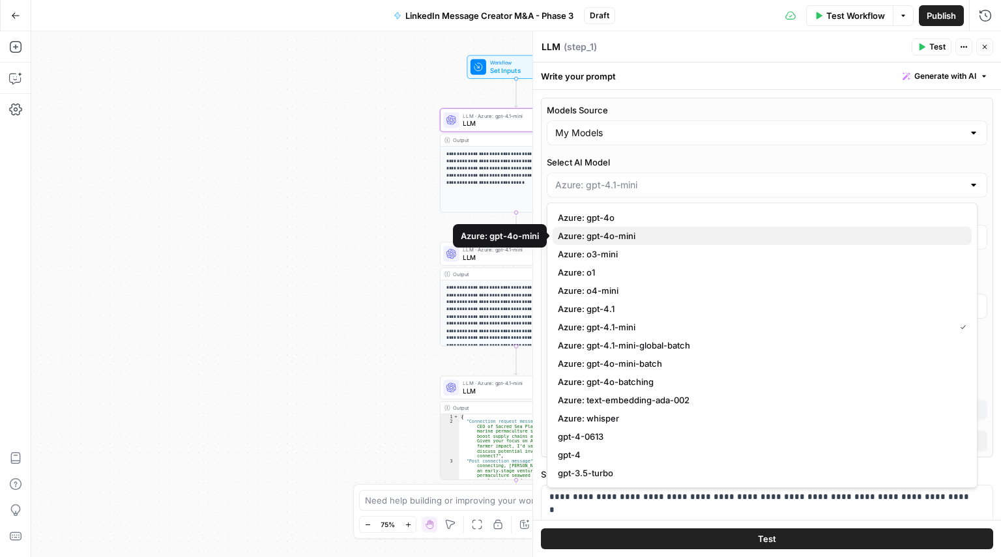
click at [634, 237] on span "Azure: gpt-4o-mini" at bounding box center [759, 235] width 403 height 13
type input "Azure: gpt-4o-mini"
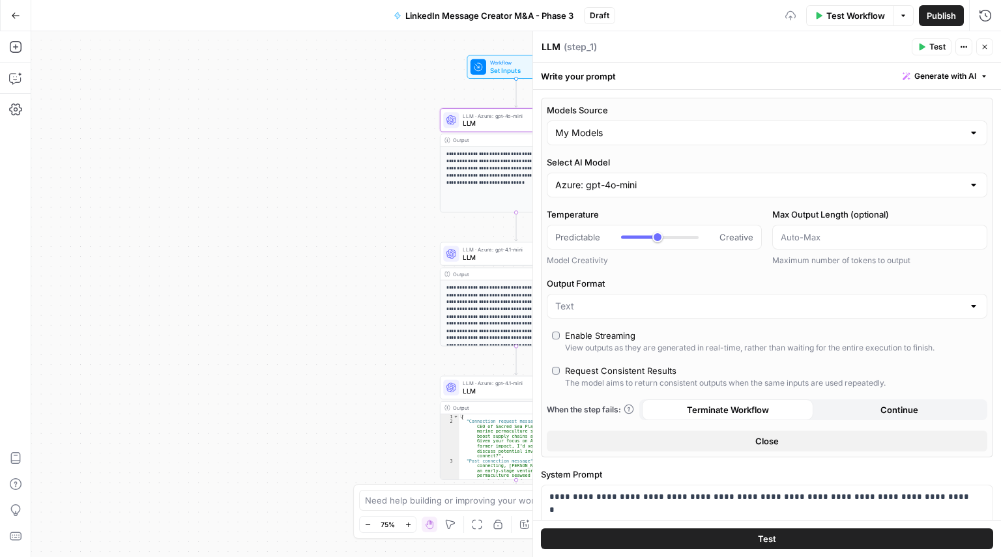
scroll to position [431, 0]
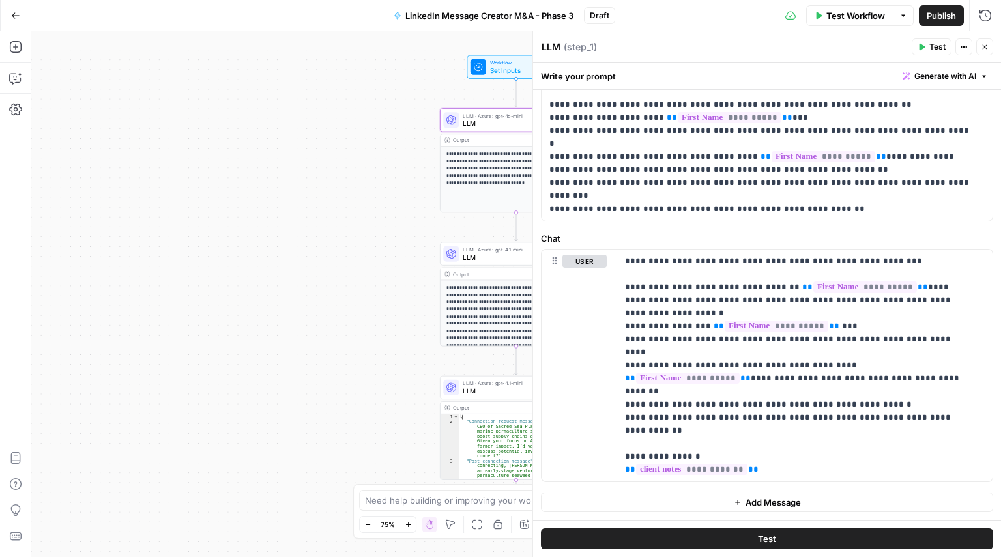
click at [773, 536] on button "Test" at bounding box center [767, 538] width 452 height 21
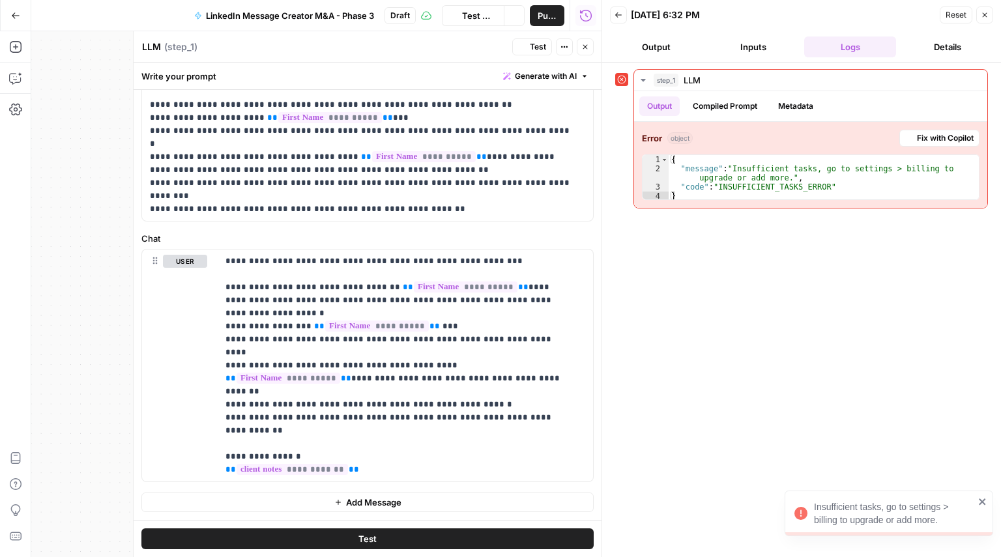
type input "***"
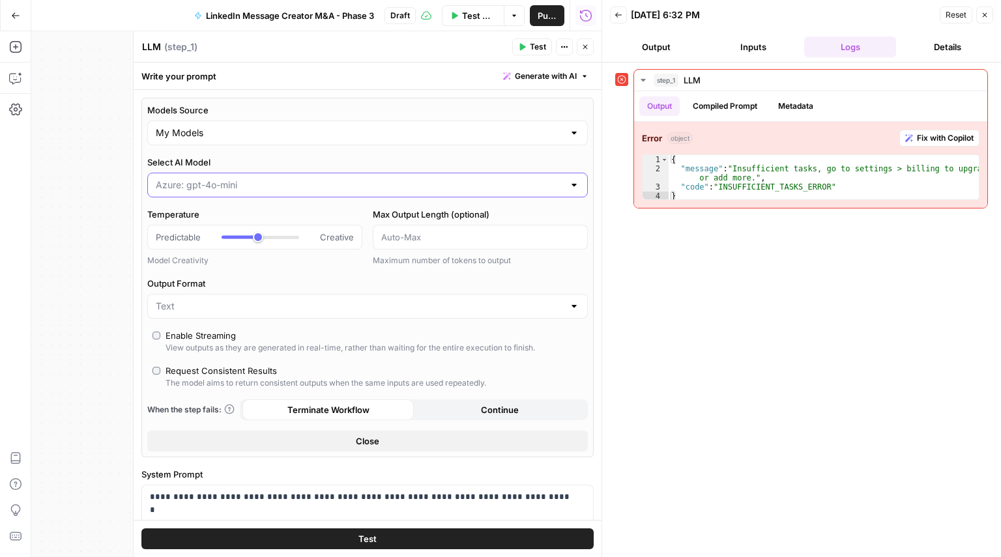
click at [318, 184] on input "Select AI Model" at bounding box center [360, 185] width 408 height 13
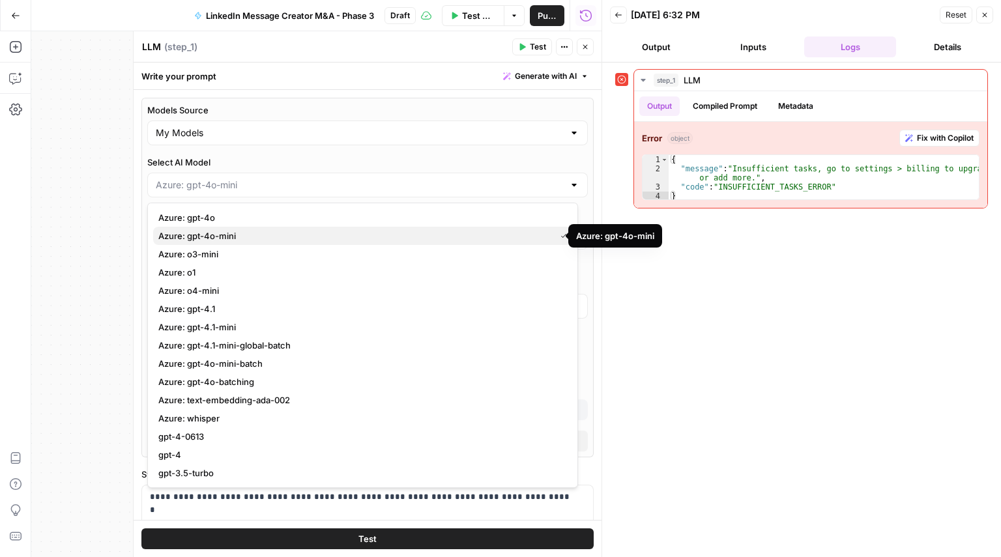
click at [236, 235] on span "Azure: gpt-4o-mini" at bounding box center [354, 235] width 392 height 13
type input "Azure: gpt-4o-mini"
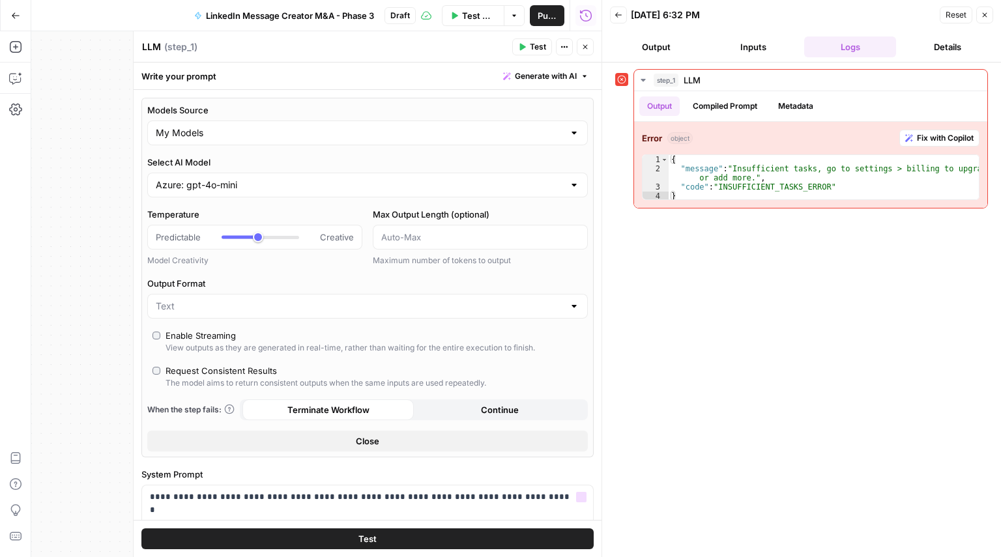
click at [358, 538] on span "Test" at bounding box center [367, 538] width 18 height 13
click at [931, 506] on div "Insufficient tasks, go to settings > billing to upgrade or add more." at bounding box center [894, 513] width 160 height 26
click at [983, 19] on button "Close" at bounding box center [984, 15] width 17 height 17
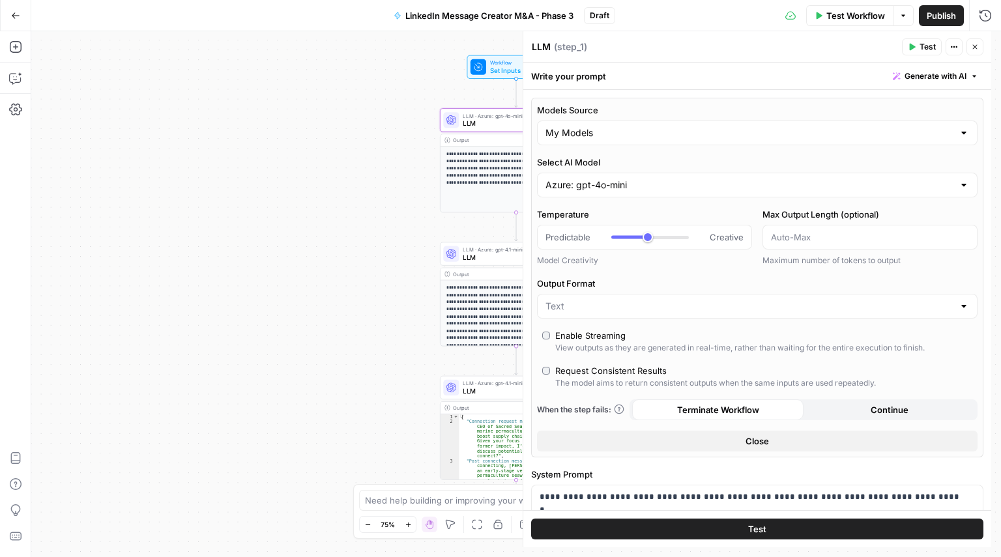
type input "***"
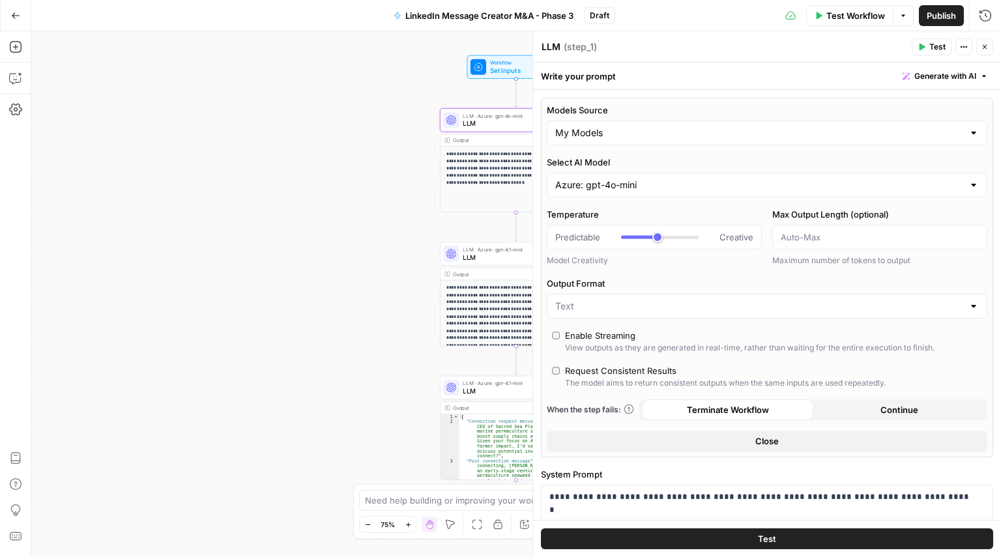
click at [987, 48] on icon "button" at bounding box center [985, 47] width 8 height 8
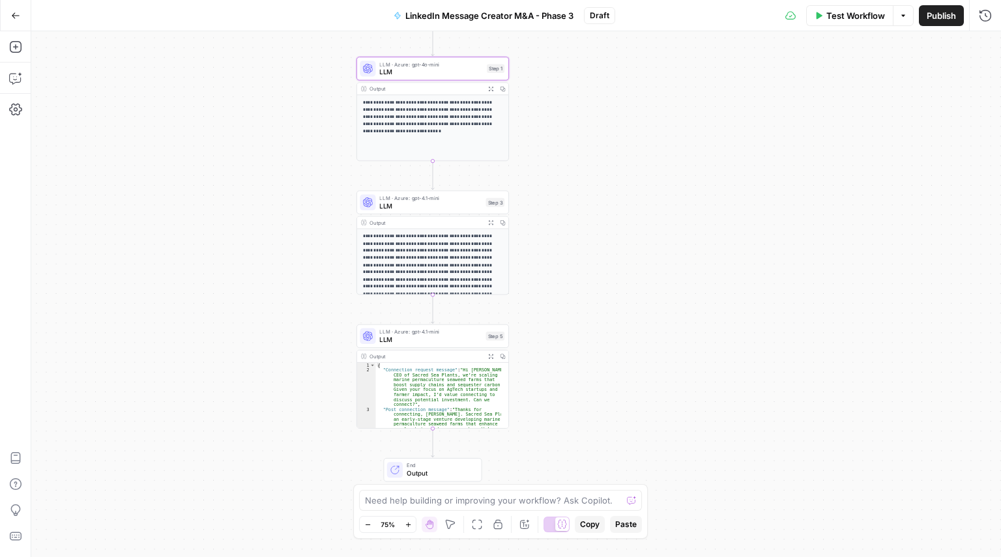
drag, startPoint x: 752, startPoint y: 169, endPoint x: 668, endPoint y: 117, distance: 98.0
click at [668, 117] on div "**********" at bounding box center [515, 294] width 969 height 526
click at [470, 212] on div "LLM · Azure: gpt-4.1-mini LLM Step 3 Copy step Delete step Add Note Test" at bounding box center [432, 201] width 152 height 23
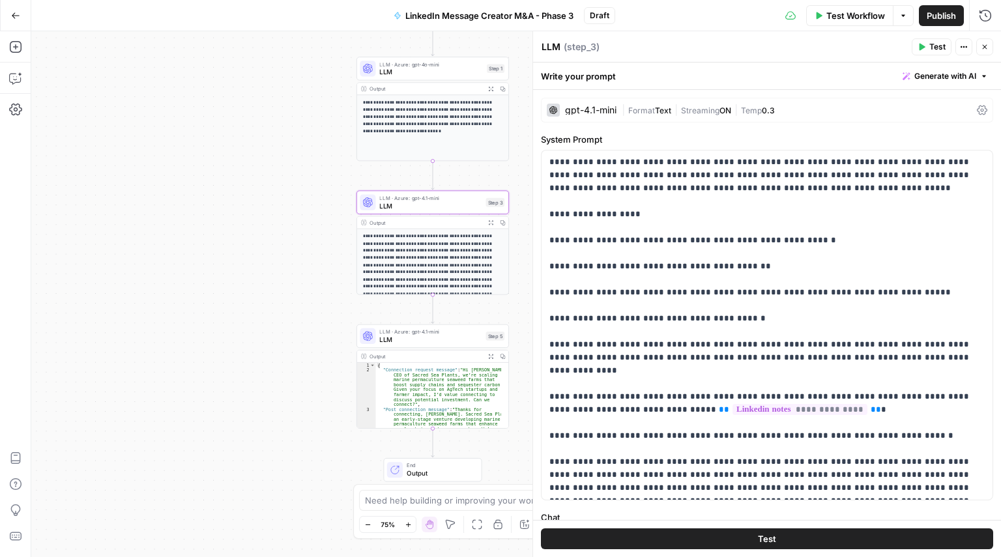
click at [637, 102] on div "gpt-4.1-mini | Format Text | Streaming ON | Temp 0.3" at bounding box center [767, 110] width 452 height 25
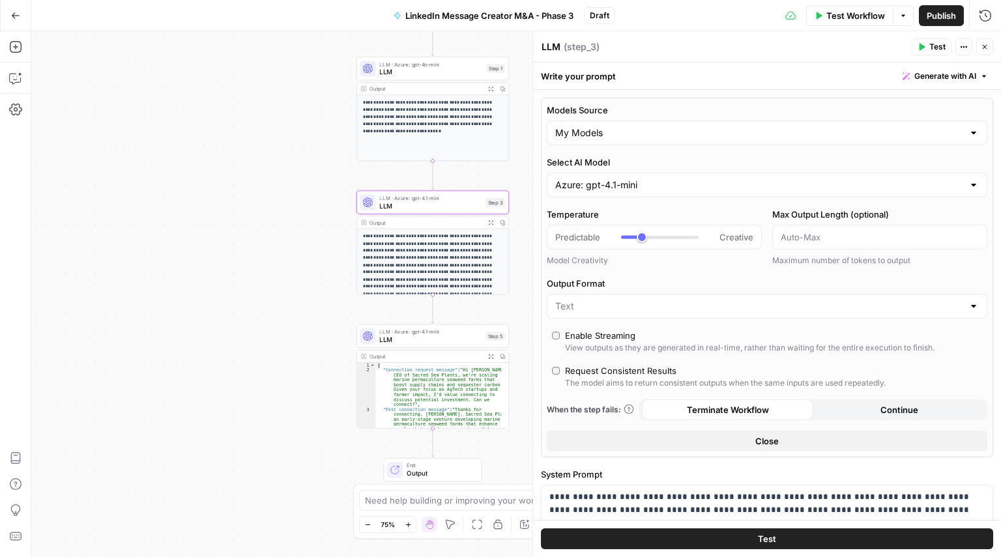
type input "***"
click at [628, 179] on input "Select AI Model" at bounding box center [759, 185] width 408 height 13
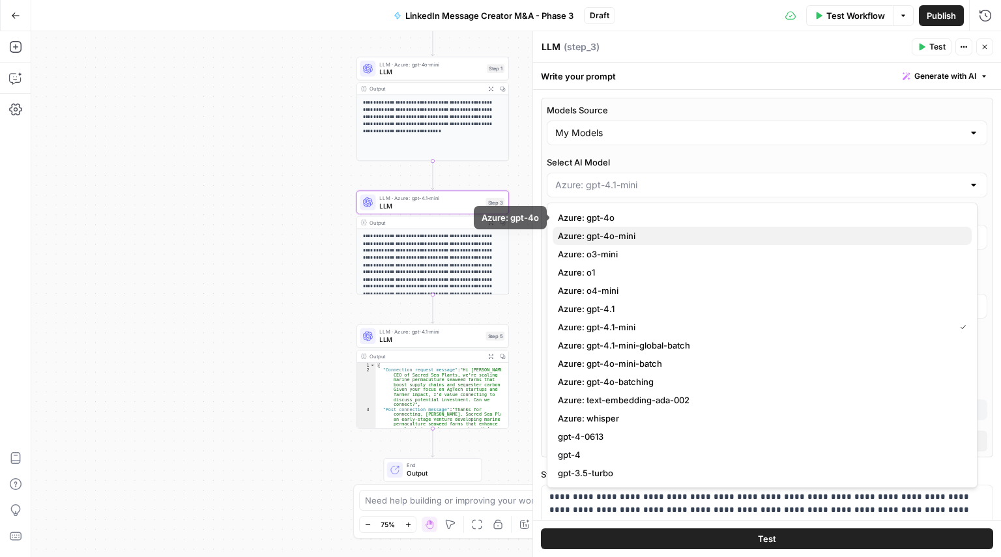
click at [639, 230] on span "Azure: gpt-4o-mini" at bounding box center [759, 235] width 403 height 13
type input "Azure: gpt-4o-mini"
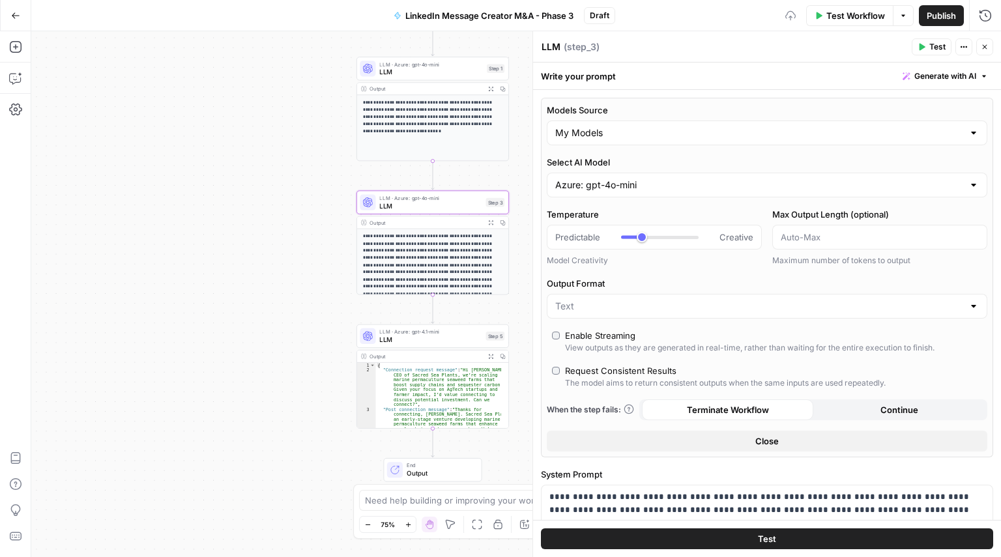
type input "***"
click at [983, 50] on icon "button" at bounding box center [985, 47] width 8 height 8
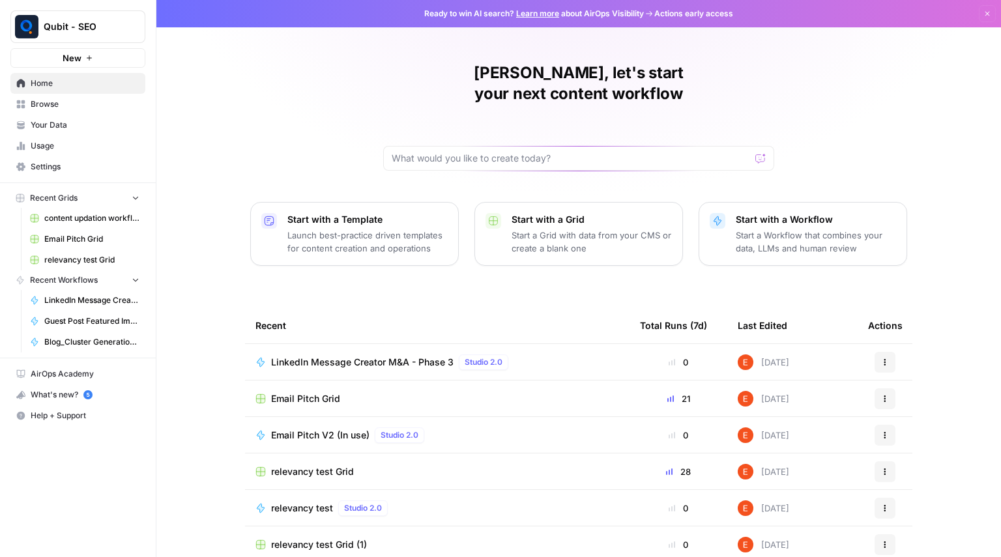
click at [914, 145] on div "Ekagra, let's start your next content workflow Start with a Template Launch bes…" at bounding box center [578, 310] width 844 height 620
click at [78, 152] on link "Usage" at bounding box center [77, 146] width 135 height 21
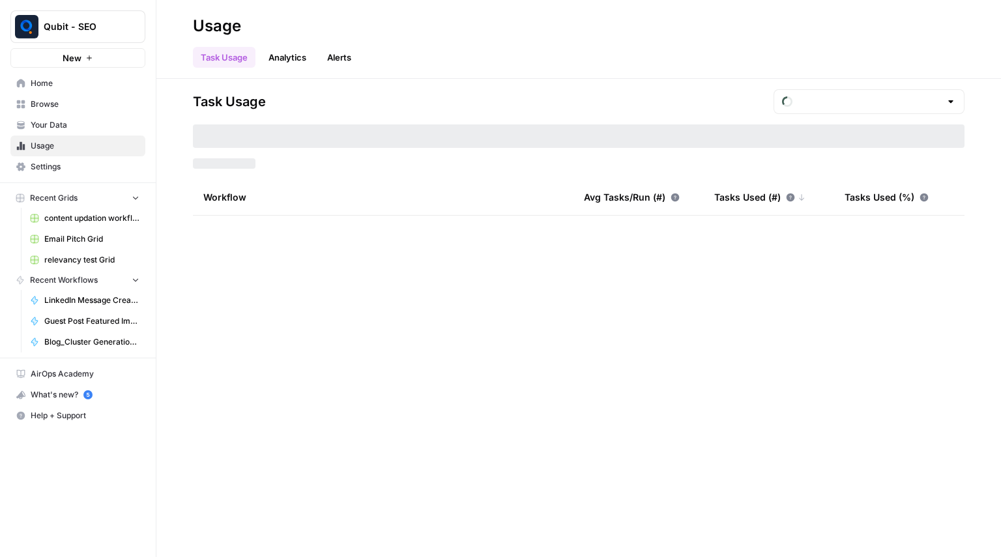
type input "August Overage"
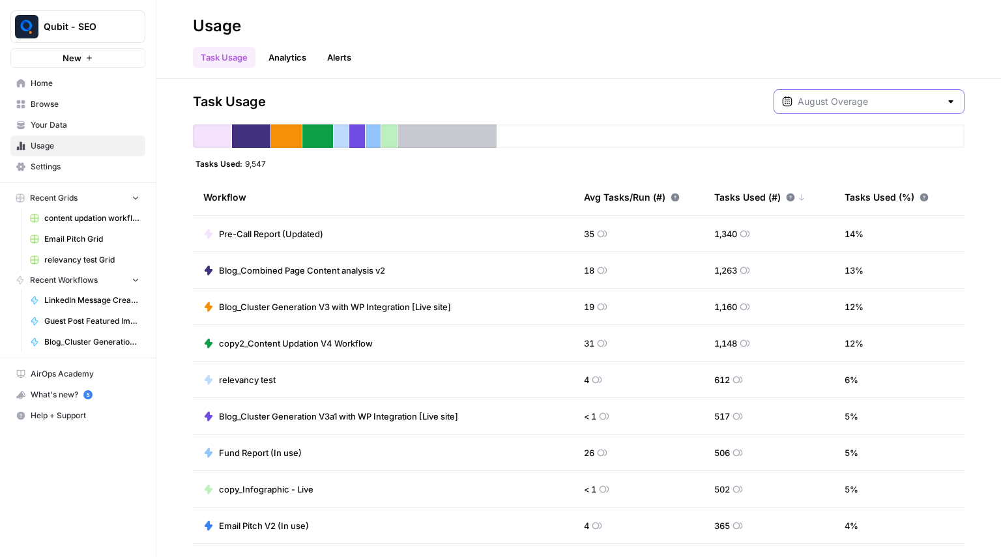
click at [841, 98] on input "text" at bounding box center [868, 101] width 143 height 13
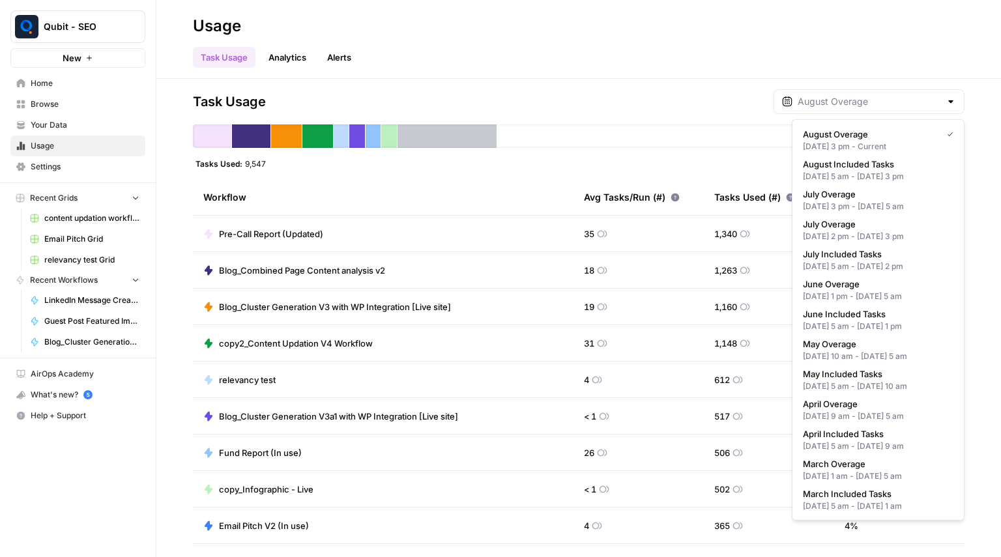
type input "August Overage"
click at [522, 194] on div "Workflow" at bounding box center [383, 197] width 360 height 36
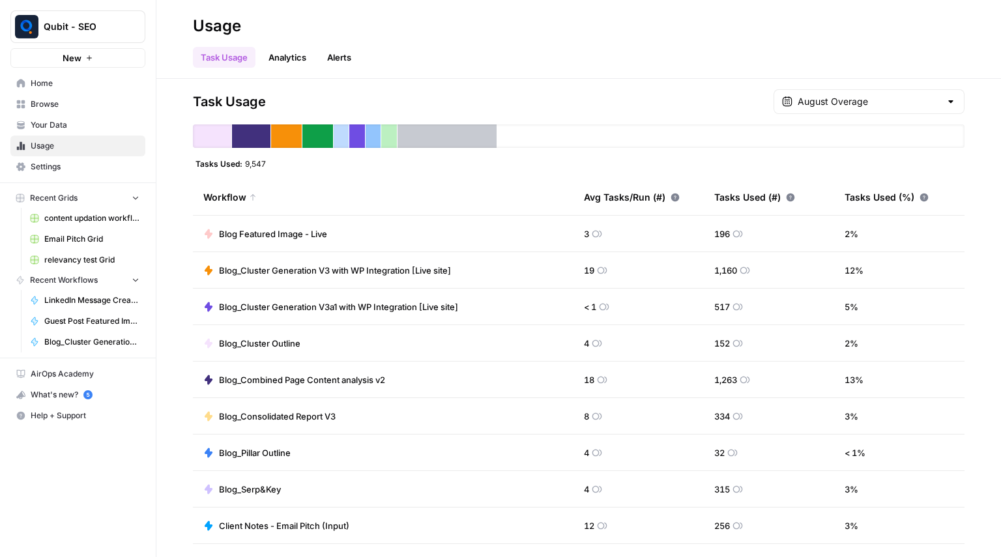
click at [397, 83] on div "Task Usage August Overage Tasks Used: 9,547 Workflow Avg Tasks/Run (#) Tasks Us…" at bounding box center [578, 318] width 844 height 478
click at [69, 94] on link "Browse" at bounding box center [77, 104] width 135 height 21
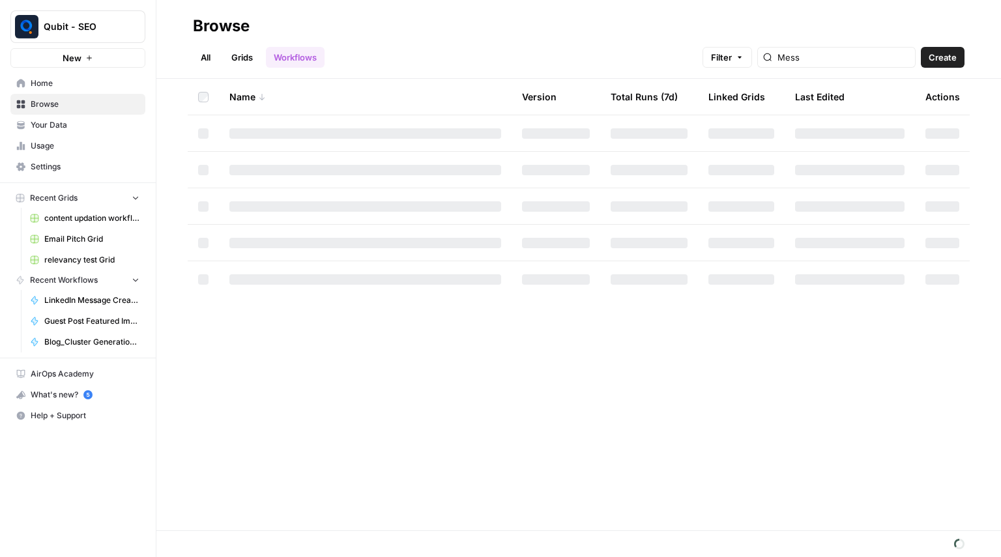
click at [75, 87] on span "Home" at bounding box center [85, 84] width 109 height 12
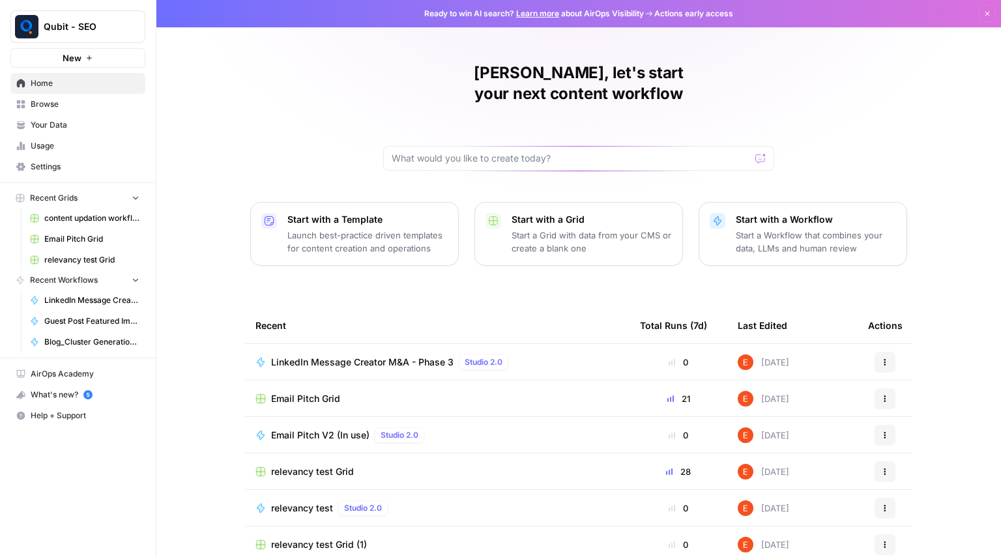
click at [45, 36] on button "Qubit - SEO" at bounding box center [77, 26] width 135 height 33
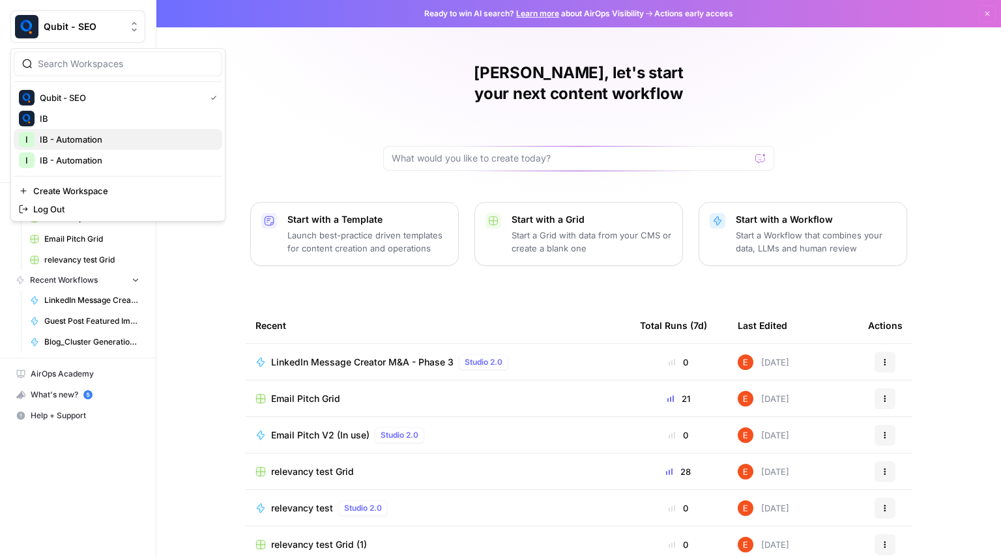
click at [102, 144] on span "IB - Automation" at bounding box center [126, 139] width 172 height 13
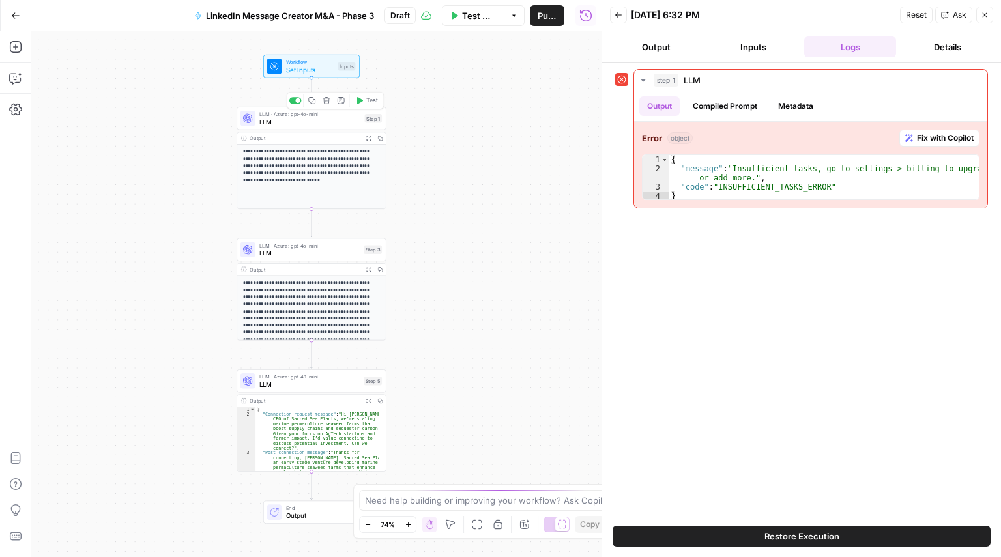
click at [330, 121] on span "LLM" at bounding box center [310, 122] width 102 height 10
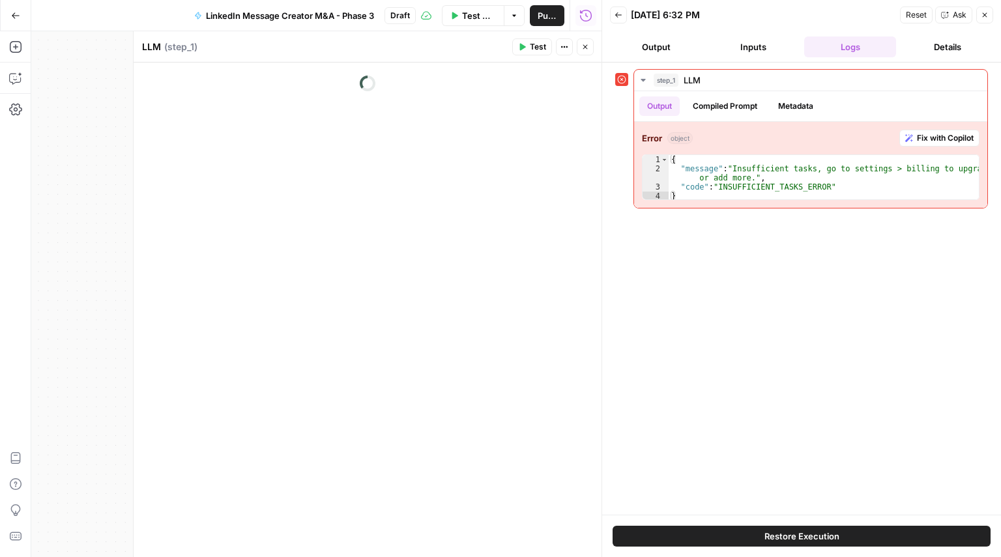
click at [985, 12] on icon "button" at bounding box center [985, 15] width 8 height 8
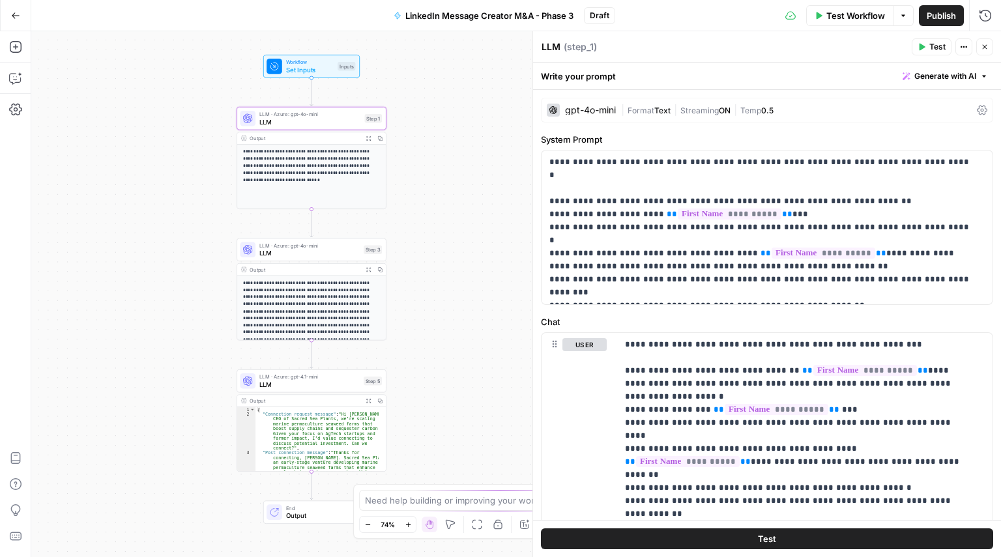
click at [844, 12] on span "Test Workflow" at bounding box center [855, 15] width 59 height 13
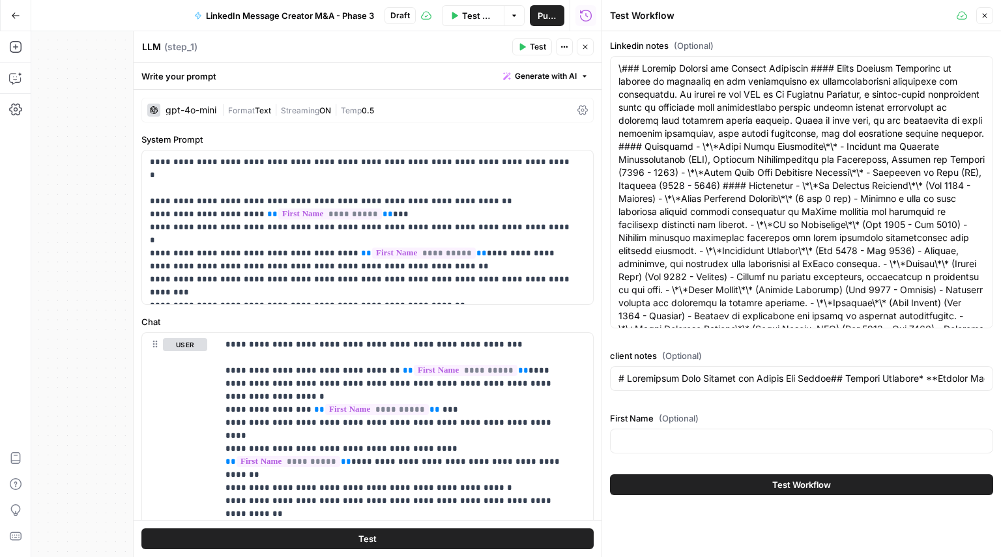
click at [735, 482] on button "Test Workflow" at bounding box center [801, 484] width 383 height 21
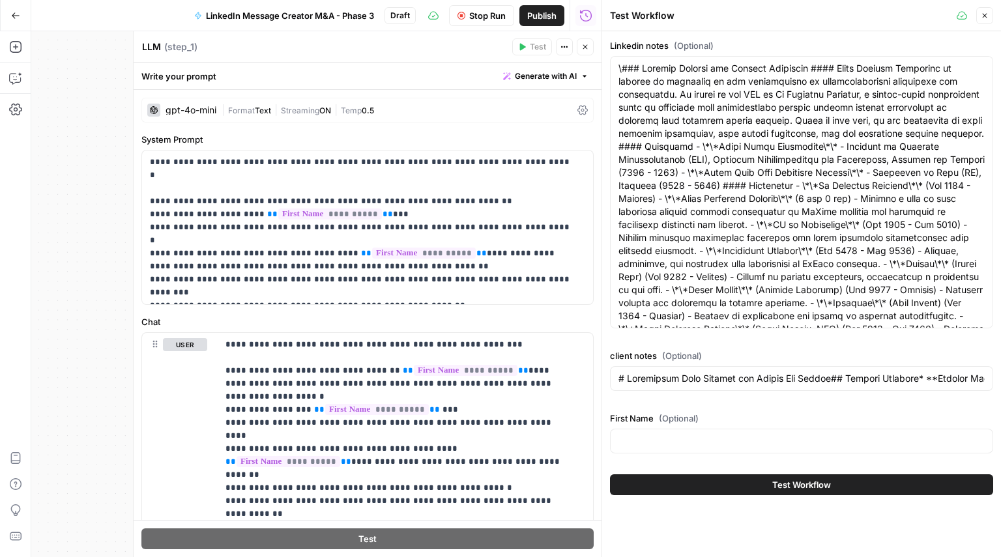
type input "# Investment Memo Summary for Sacred Sea Plants## Company Overview* **Company N…"
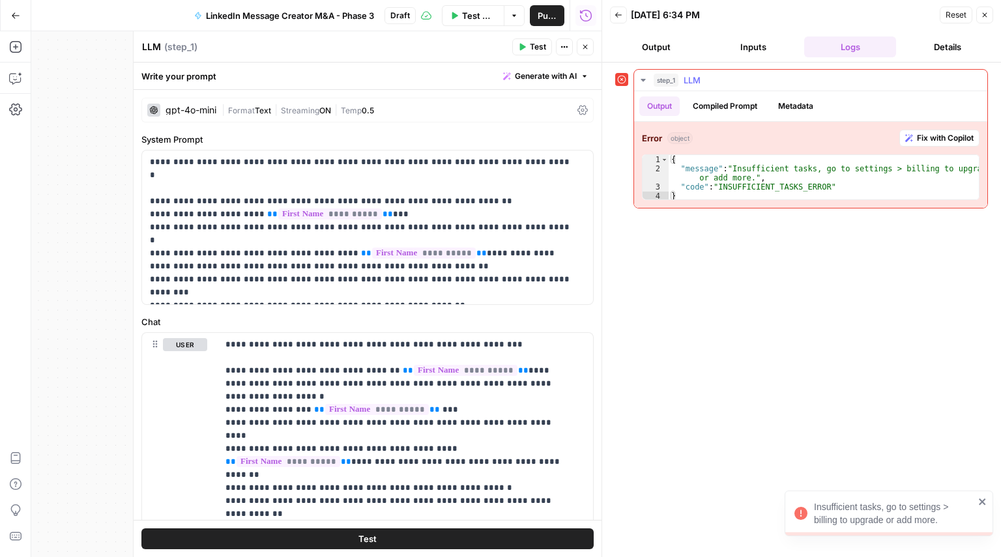
click at [936, 137] on span "Fix with Copilot" at bounding box center [945, 138] width 57 height 12
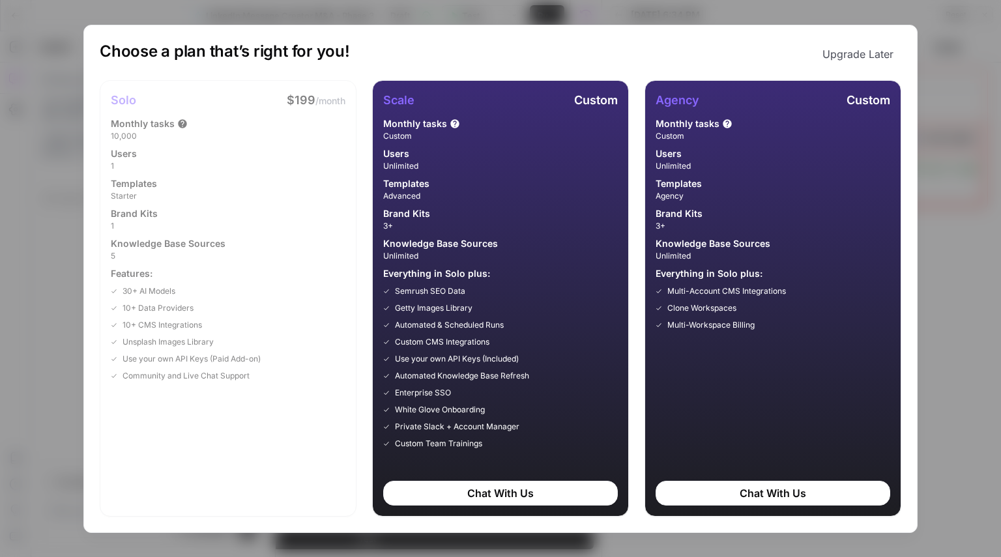
click at [871, 49] on button "Upgrade Later" at bounding box center [857, 54] width 87 height 26
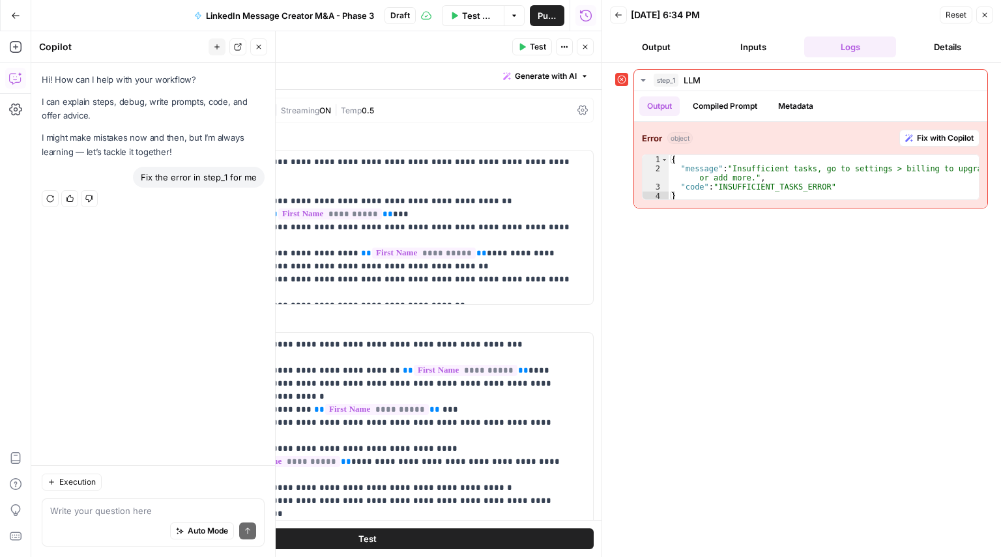
click at [622, 79] on icon at bounding box center [621, 79] width 9 height 9
click at [983, 20] on button "Close" at bounding box center [984, 15] width 17 height 17
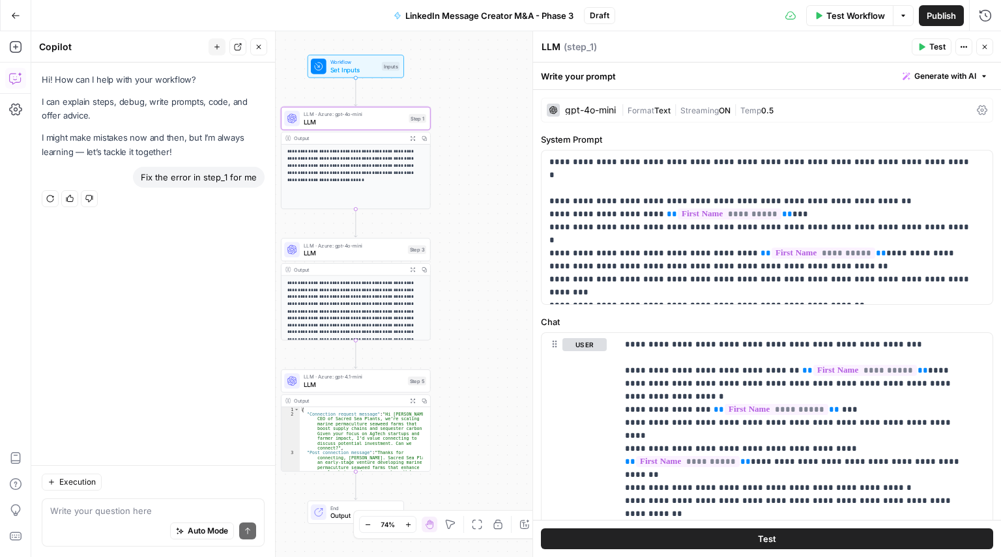
click at [986, 48] on icon "button" at bounding box center [985, 47] width 8 height 8
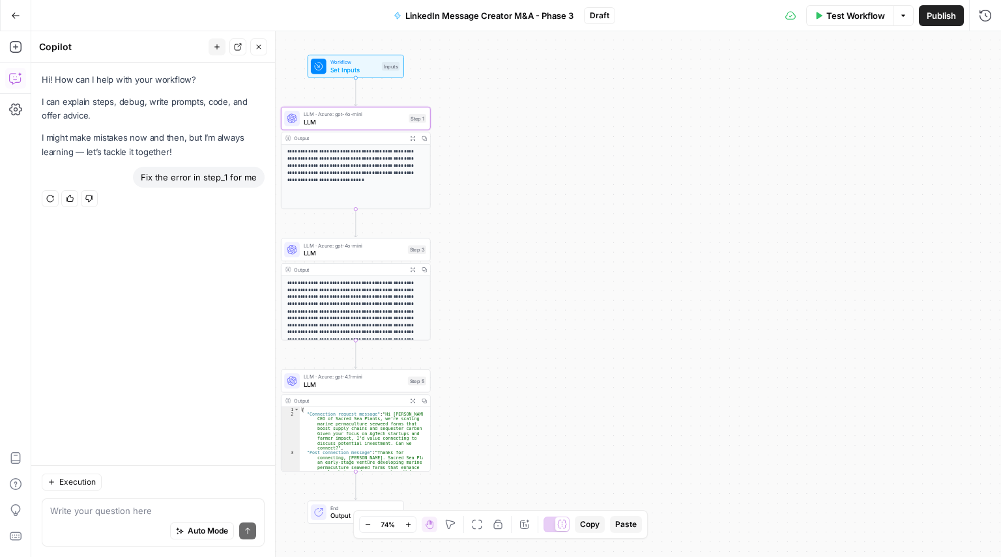
click at [902, 12] on span "button" at bounding box center [903, 16] width 8 height 8
click at [148, 518] on div "Auto Mode Send" at bounding box center [153, 531] width 206 height 29
type textarea "How do I download this JSON?"
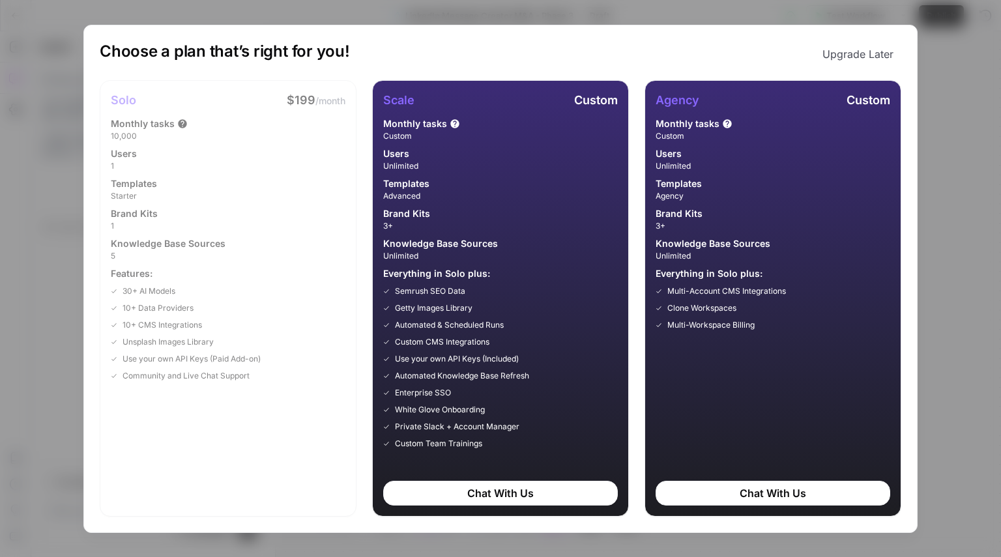
click at [850, 53] on button "Upgrade Later" at bounding box center [857, 54] width 87 height 26
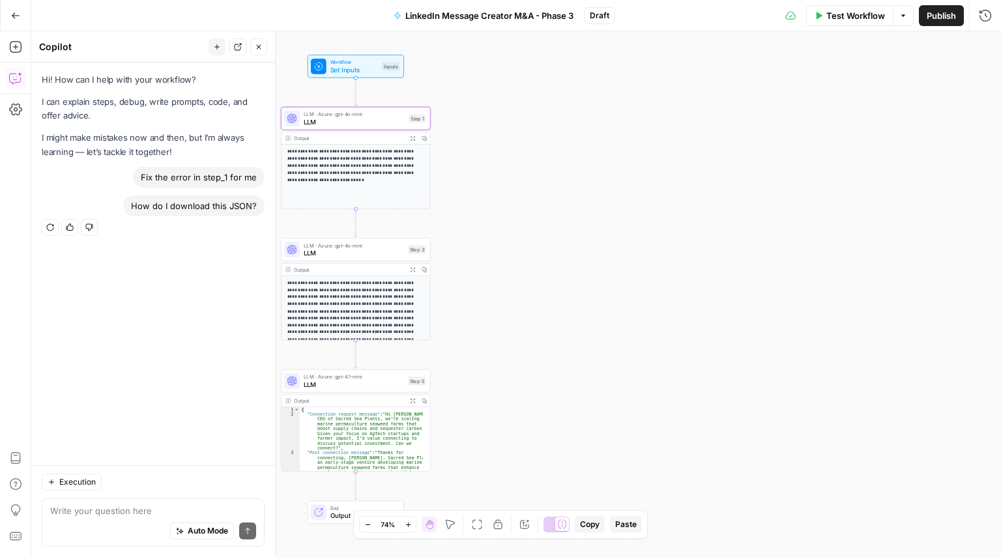
click at [141, 518] on div "Auto Mode Send" at bounding box center [153, 531] width 206 height 29
click at [210, 204] on div "How do I download this JSON?" at bounding box center [193, 205] width 141 height 21
click at [212, 205] on div "How do I download this JSON?" at bounding box center [193, 205] width 141 height 21
click at [213, 205] on div "How do I download this JSON?" at bounding box center [193, 205] width 141 height 21
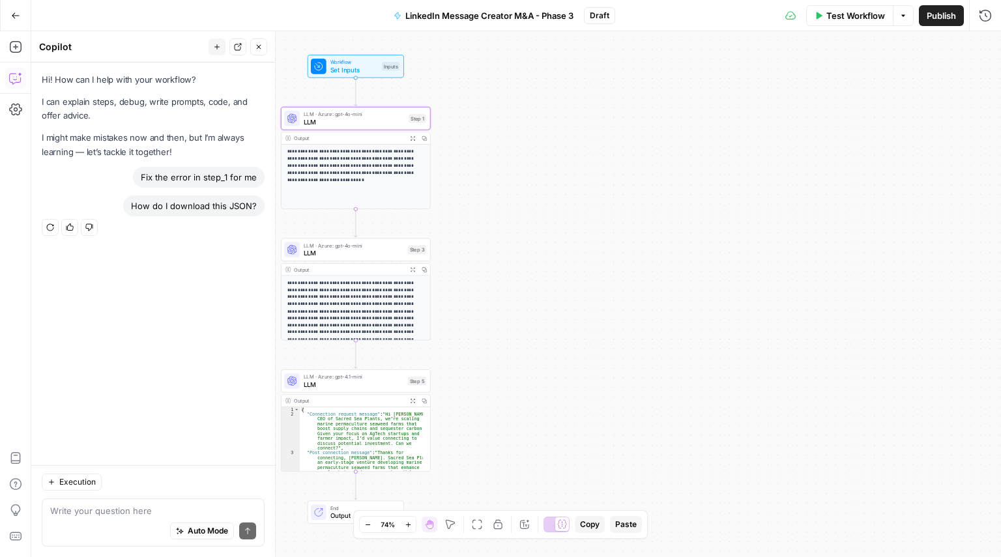
click at [213, 205] on div "How do I download this JSON?" at bounding box center [193, 205] width 141 height 21
click at [124, 496] on div "Execution Write your question here Auto Mode Send" at bounding box center [153, 511] width 244 height 92
click at [124, 505] on textarea at bounding box center [153, 510] width 206 height 13
paste textarea "How do I download this JSON?"
type textarea "How do I download this JSON?"
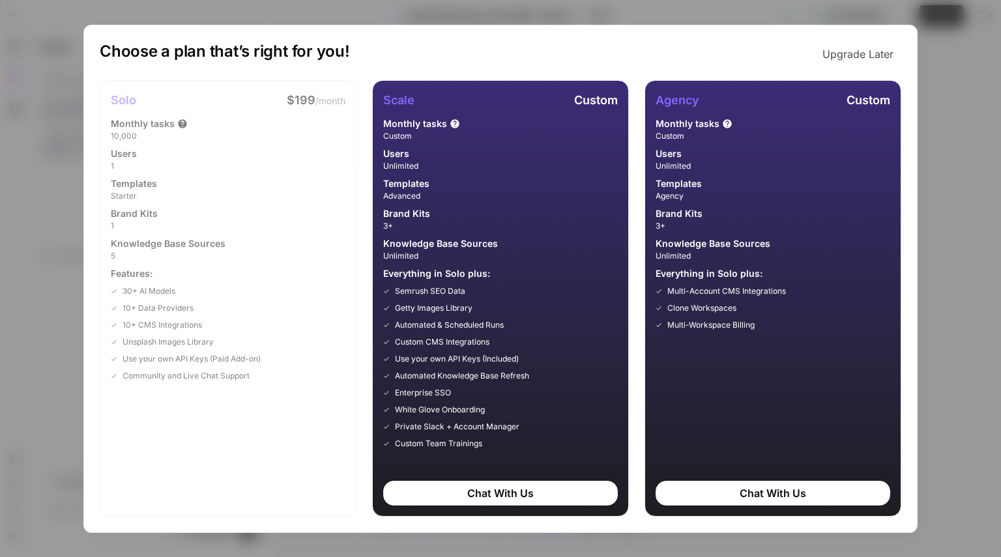
click at [872, 46] on button "Upgrade Later" at bounding box center [857, 54] width 87 height 26
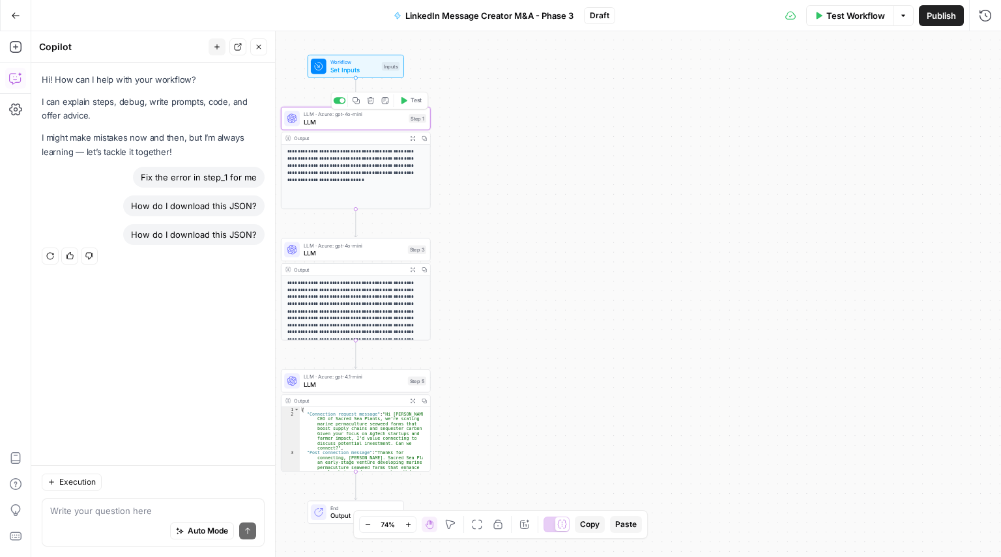
click at [382, 123] on span "LLM" at bounding box center [355, 122] width 102 height 10
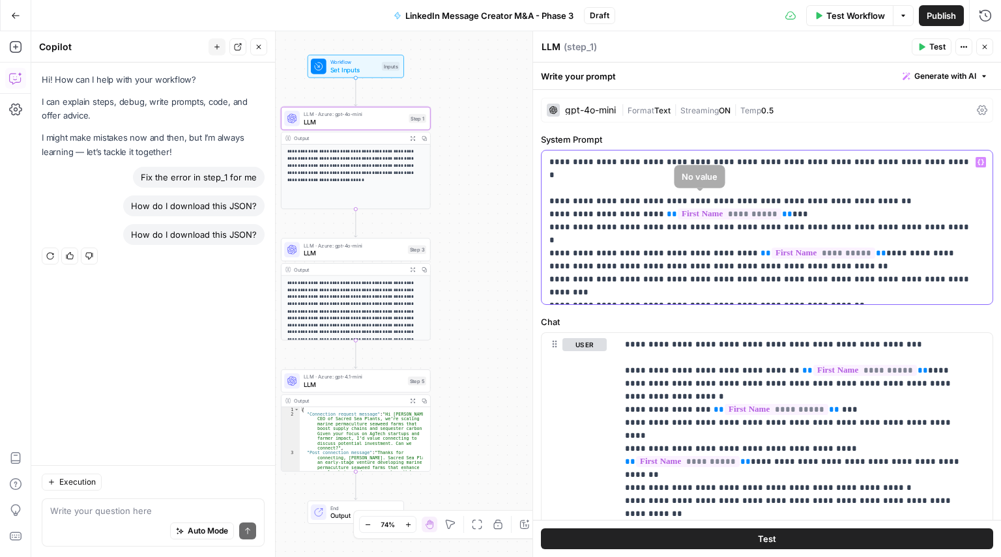
click at [612, 234] on p "**********" at bounding box center [761, 227] width 425 height 143
click at [981, 48] on icon "button" at bounding box center [985, 47] width 8 height 8
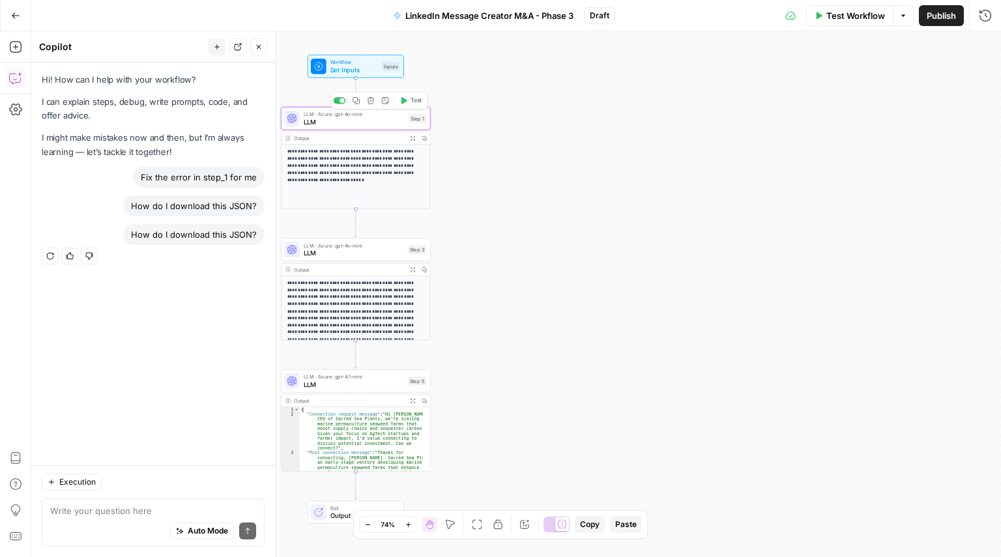
click at [354, 123] on span "LLM" at bounding box center [355, 122] width 102 height 10
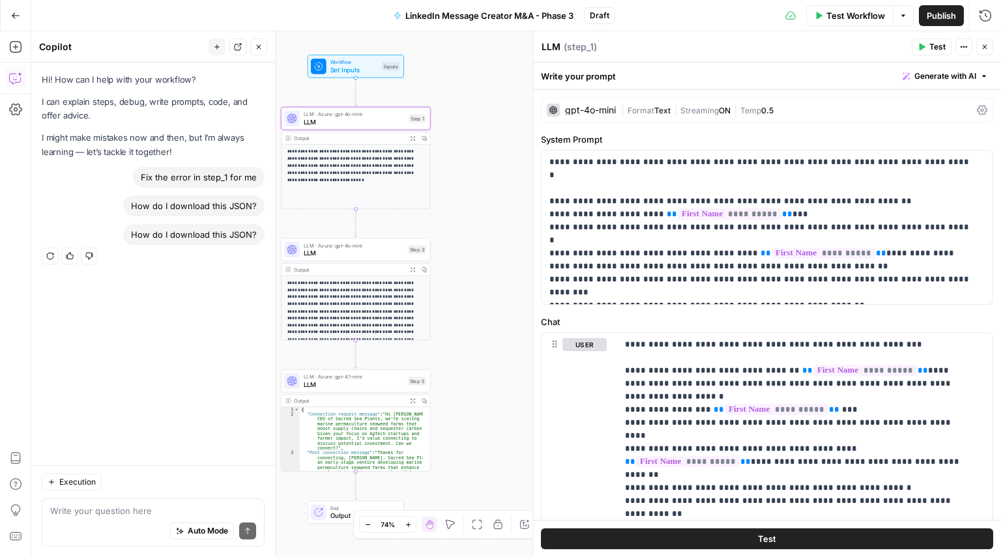
click at [979, 44] on button "Close" at bounding box center [984, 46] width 17 height 17
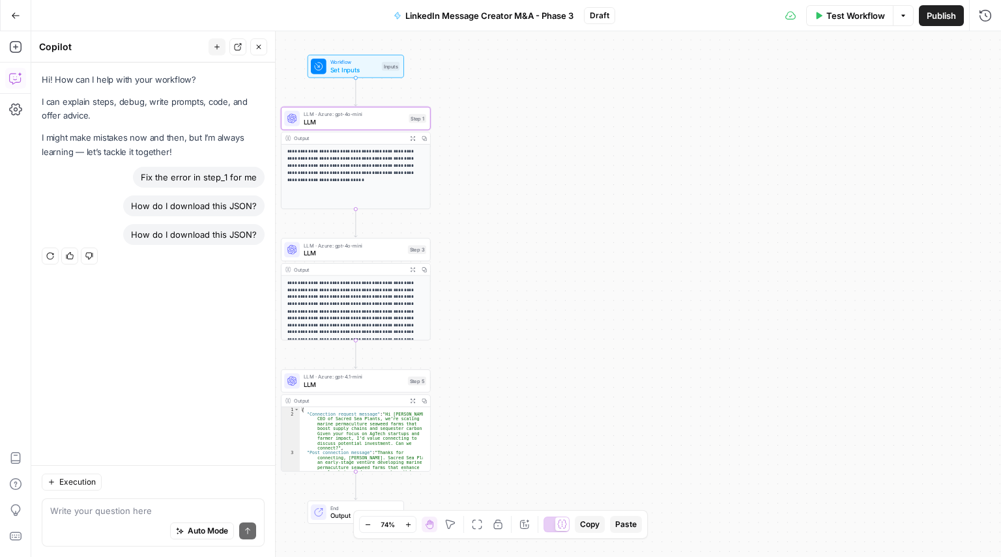
click at [586, 526] on span "Copy" at bounding box center [590, 525] width 20 height 12
click at [851, 14] on span "Test Workflow" at bounding box center [855, 15] width 59 height 13
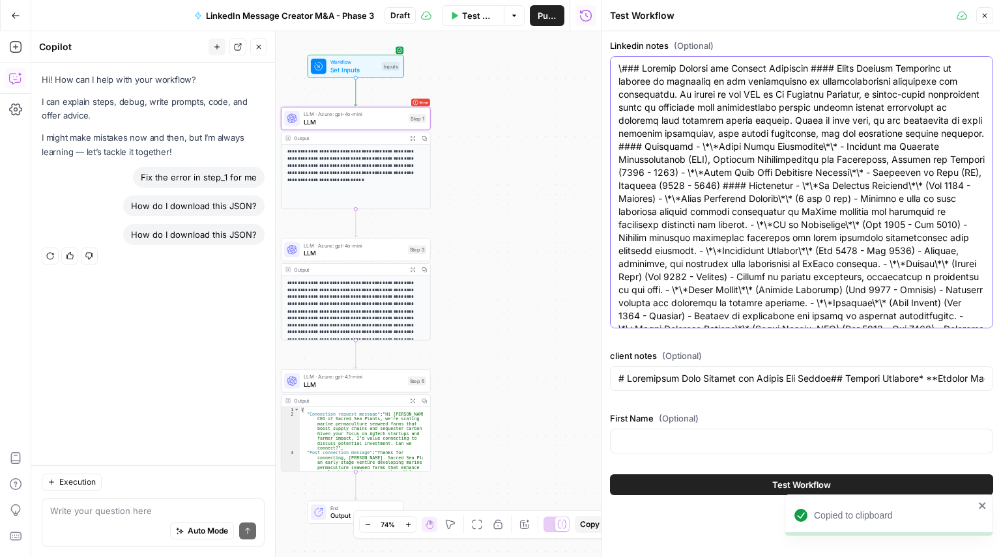
click at [723, 143] on textarea "Linkedin notes (Optional)" at bounding box center [801, 342] width 366 height 560
click at [320, 12] on span "LinkedIn Message Creator M&A - Phase 3" at bounding box center [290, 15] width 168 height 13
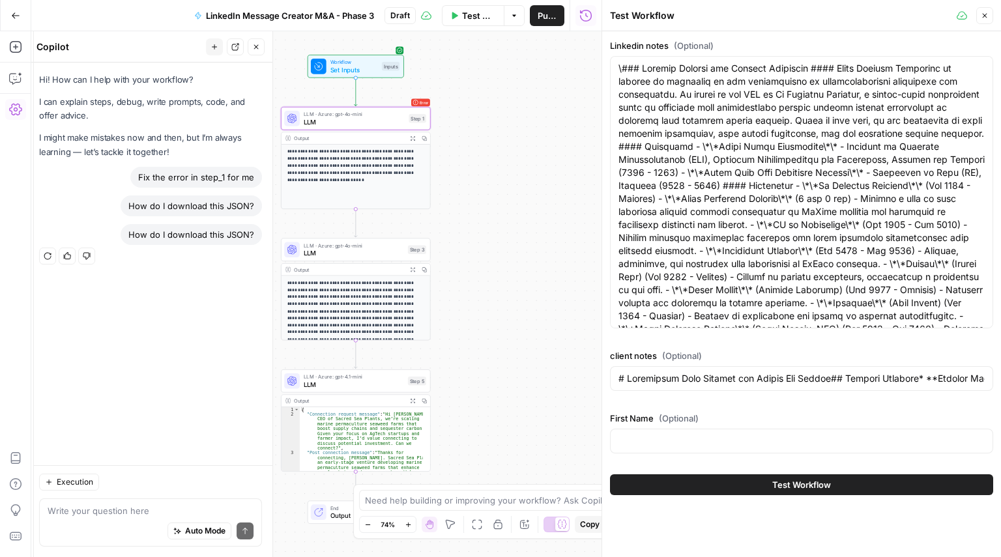
type input "# Investment Memo Summary for Sacred Sea Plants## Company Overview* **Company N…"
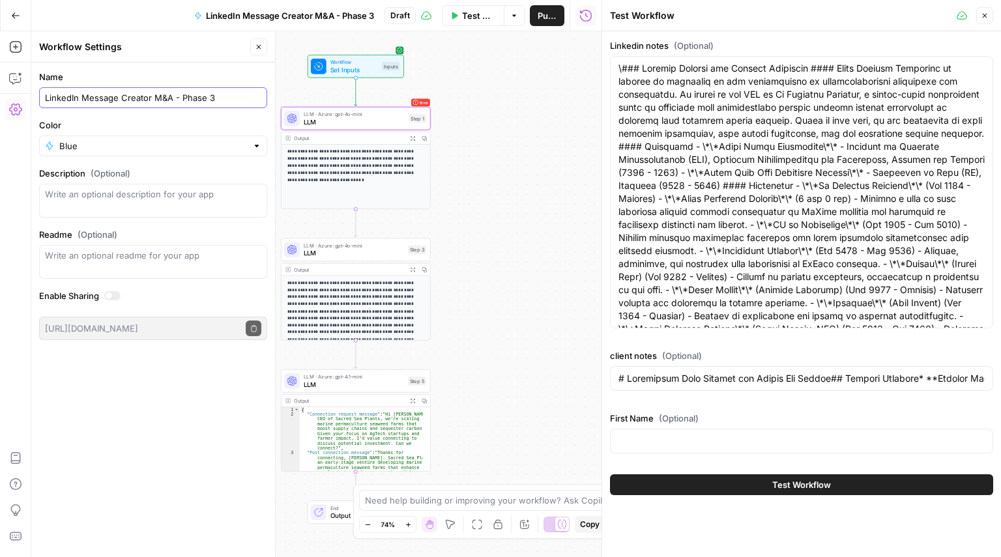
click at [158, 94] on input "LinkedIn Message Creator M&A - Phase 3" at bounding box center [153, 97] width 216 height 13
click at [2, 12] on div "Go Back" at bounding box center [15, 15] width 31 height 31
click at [8, 12] on button "Go Back" at bounding box center [15, 15] width 23 height 23
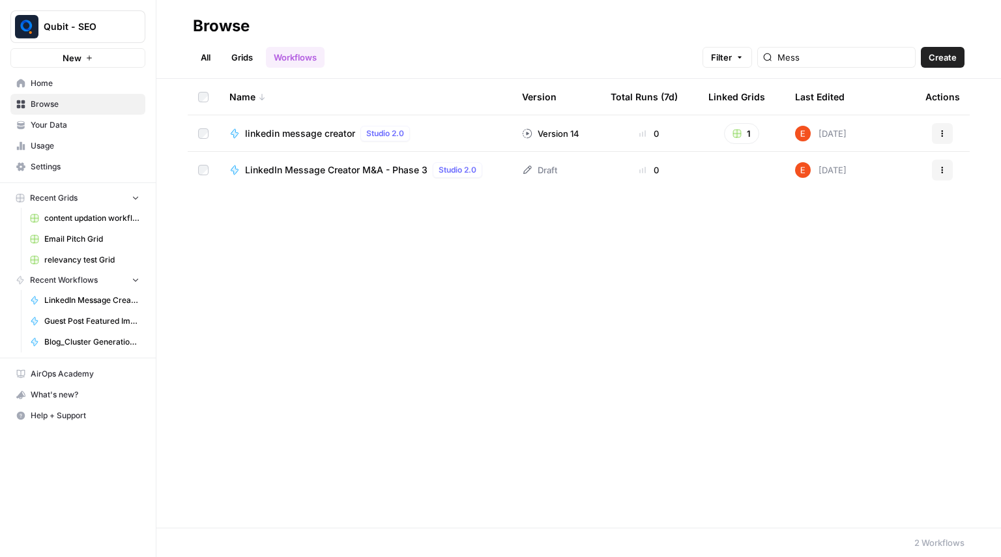
click at [240, 59] on link "Grids" at bounding box center [241, 57] width 37 height 21
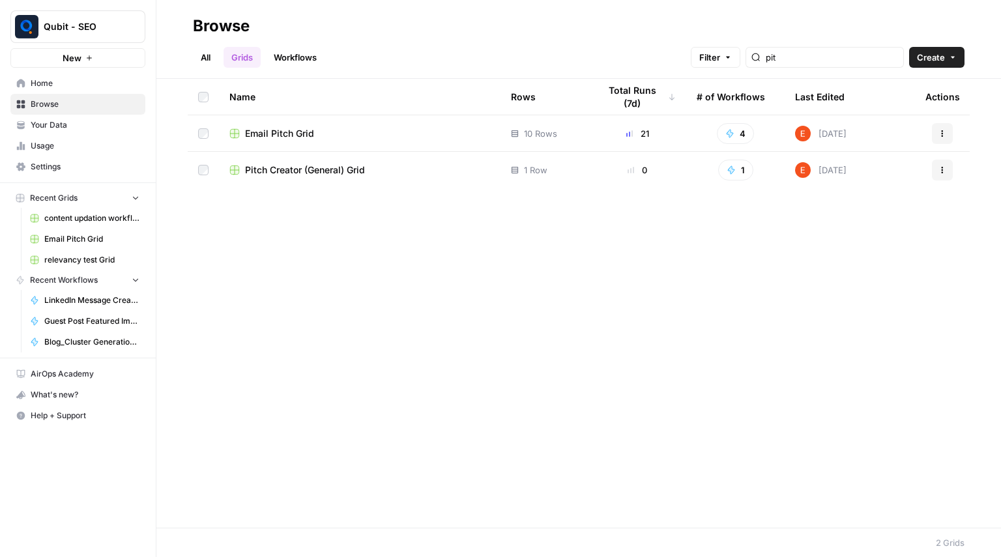
click at [302, 128] on span "Email Pitch Grid" at bounding box center [279, 133] width 69 height 13
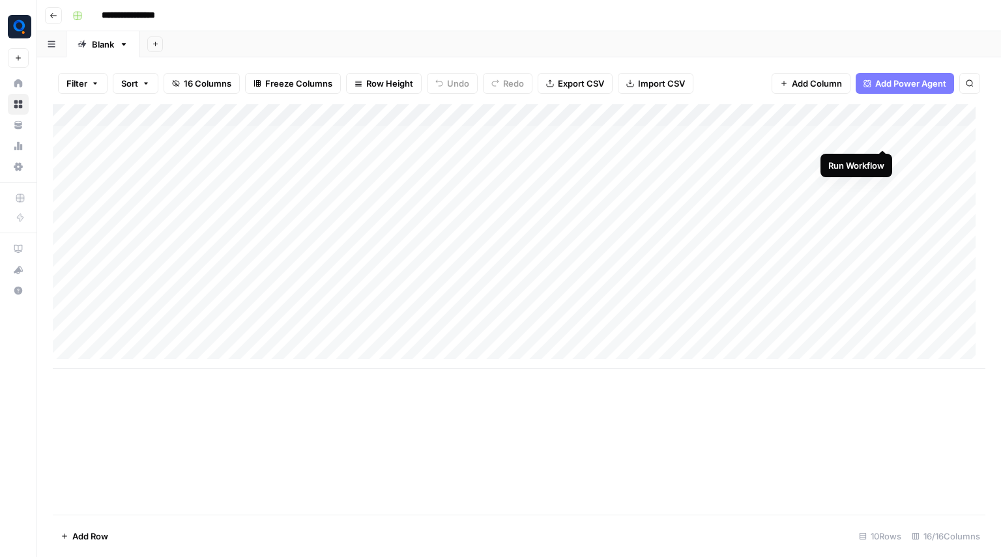
click at [883, 134] on div "Add Column" at bounding box center [519, 236] width 932 height 265
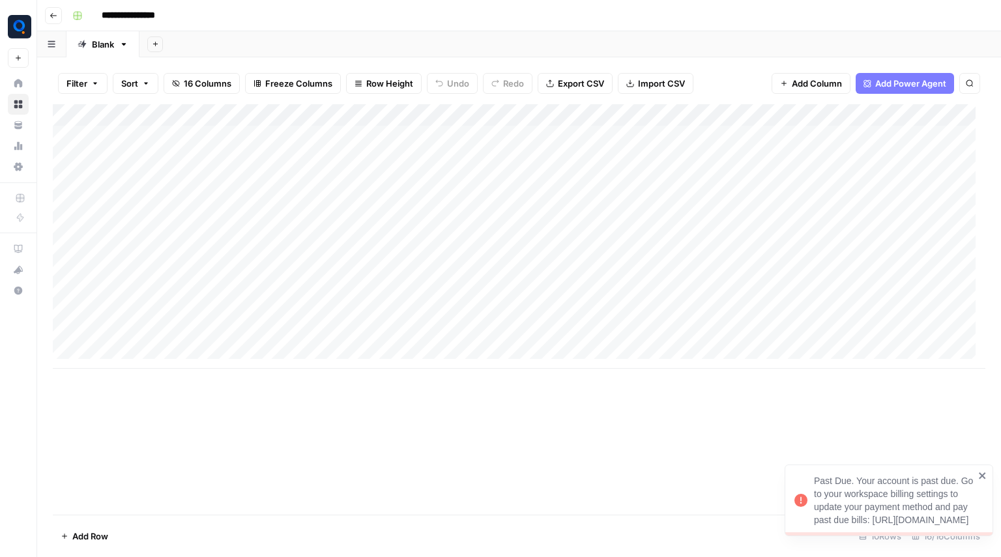
click at [882, 149] on div "Add Column" at bounding box center [519, 236] width 932 height 265
click at [882, 156] on div "Add Column" at bounding box center [519, 236] width 932 height 265
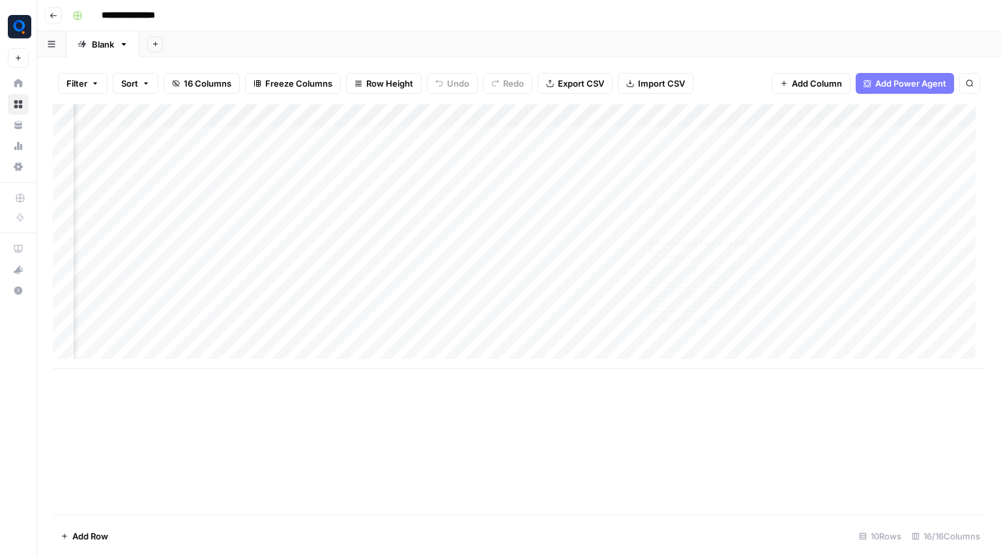
scroll to position [0, 414]
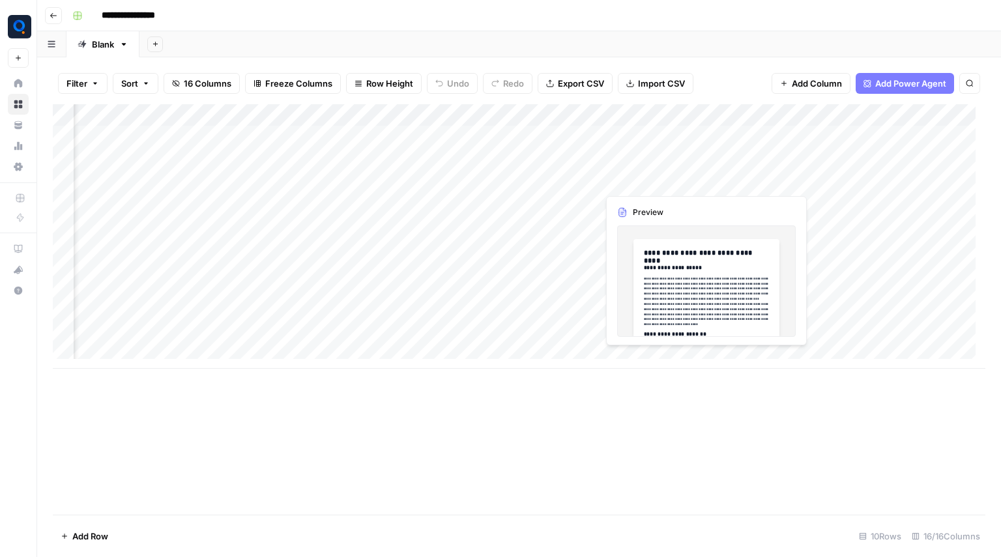
click at [562, 137] on div "Add Column" at bounding box center [519, 236] width 932 height 265
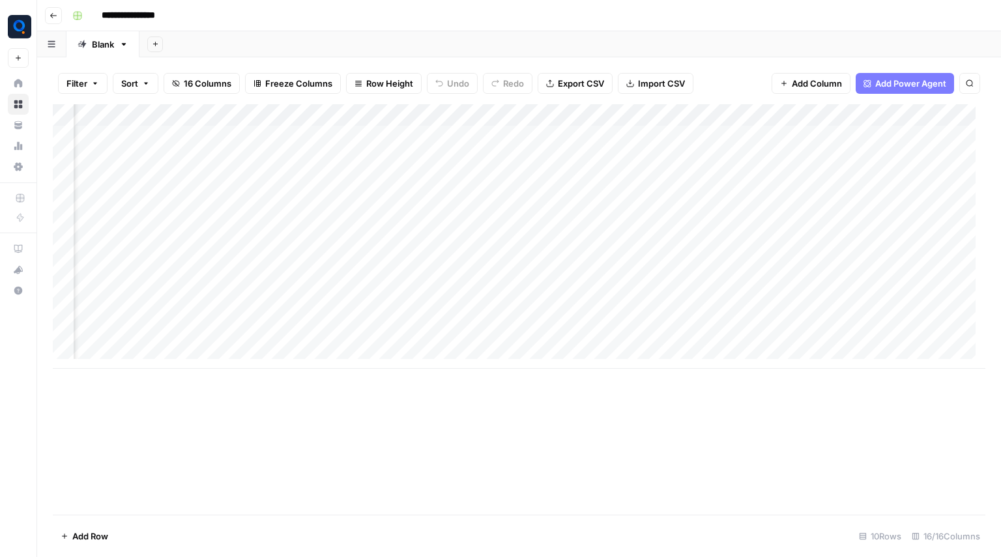
click at [562, 137] on div "Add Column" at bounding box center [519, 236] width 932 height 265
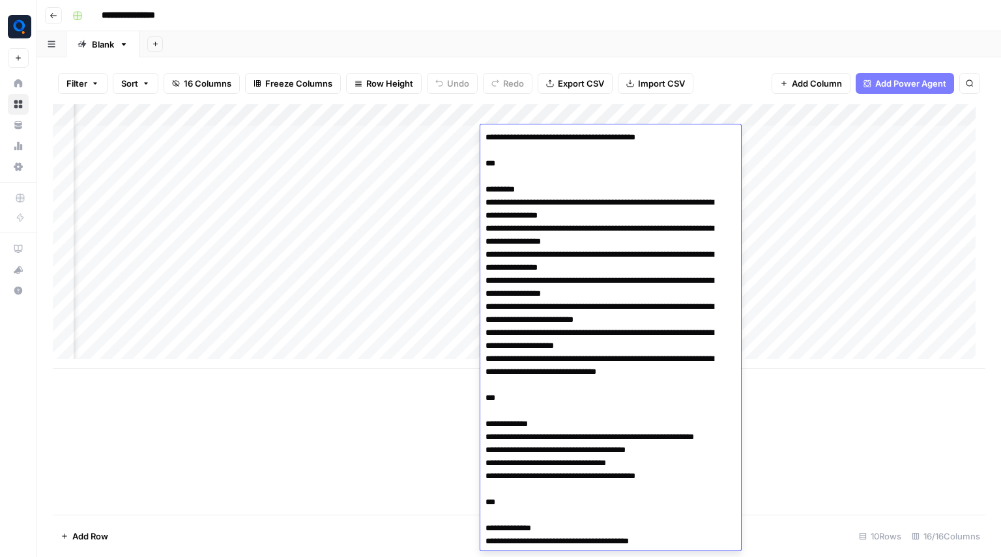
scroll to position [1707, 0]
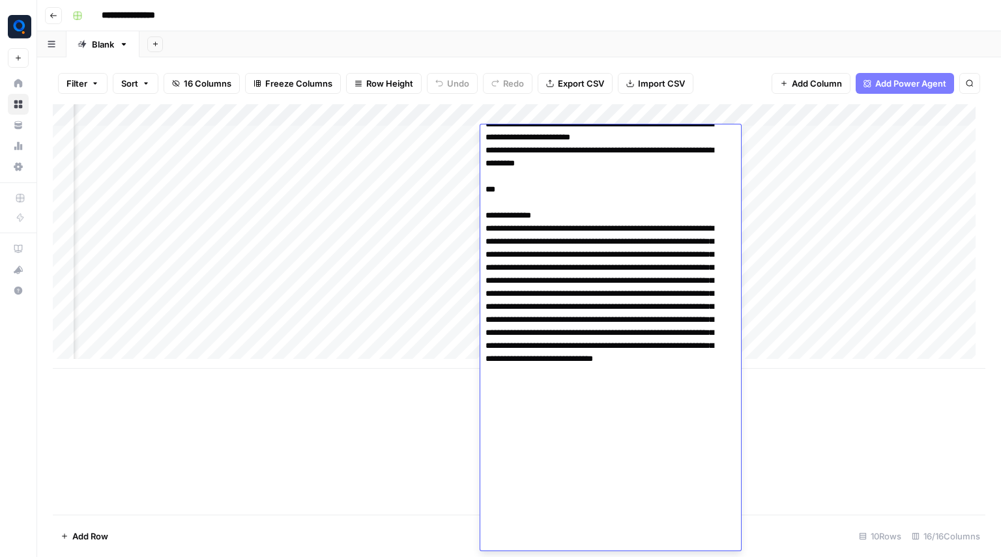
click at [334, 431] on div "Add Column" at bounding box center [519, 309] width 932 height 410
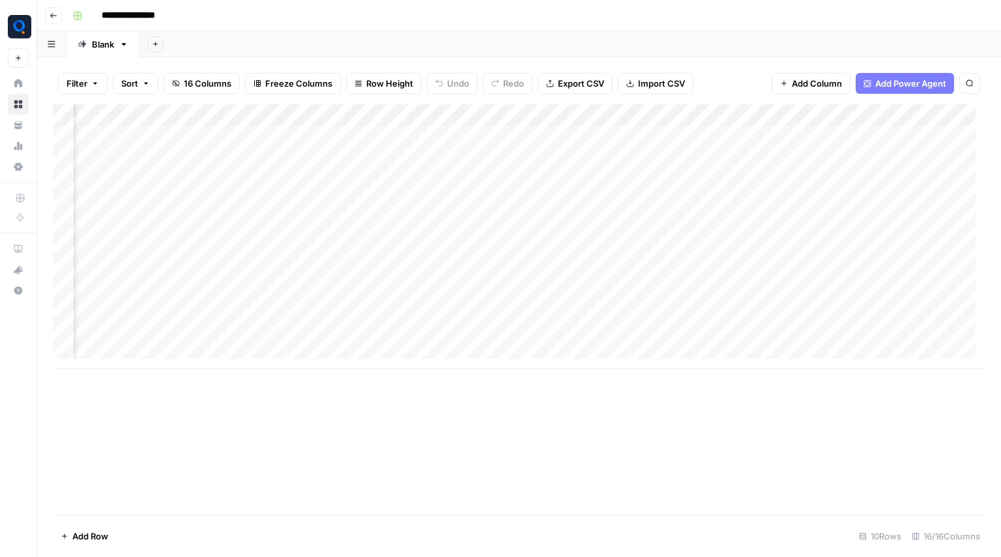
scroll to position [0, 330]
click at [615, 137] on div "Add Column" at bounding box center [519, 236] width 932 height 265
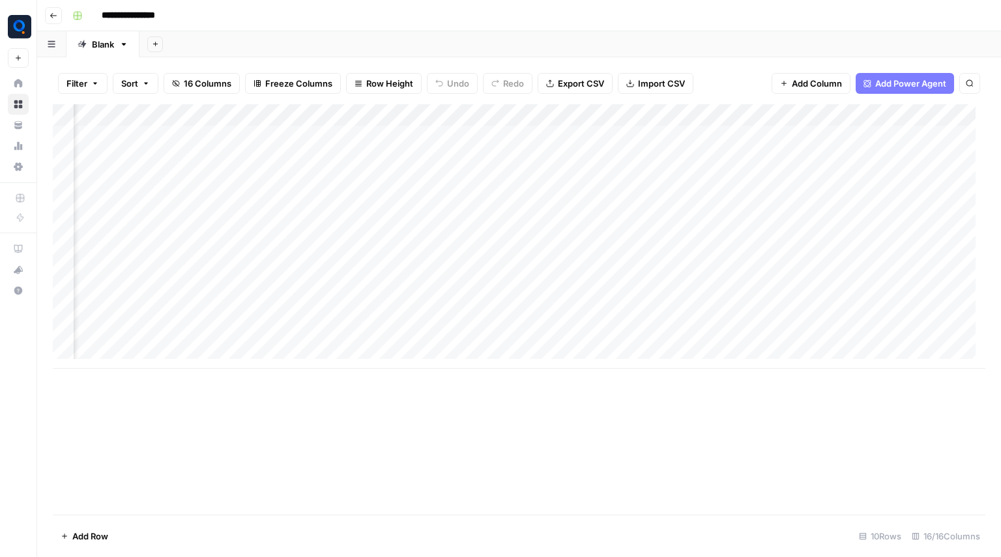
click at [457, 480] on div "Add Column" at bounding box center [519, 309] width 932 height 410
